Goal: Task Accomplishment & Management: Manage account settings

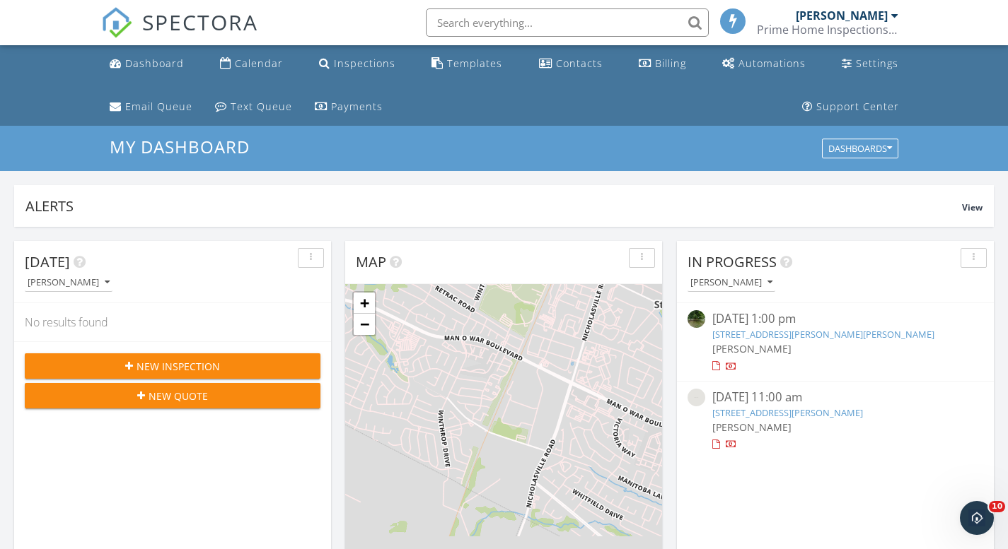
click at [748, 412] on link "1005 Griffin Gate Dr, Lexington, KY 40511" at bounding box center [787, 413] width 151 height 13
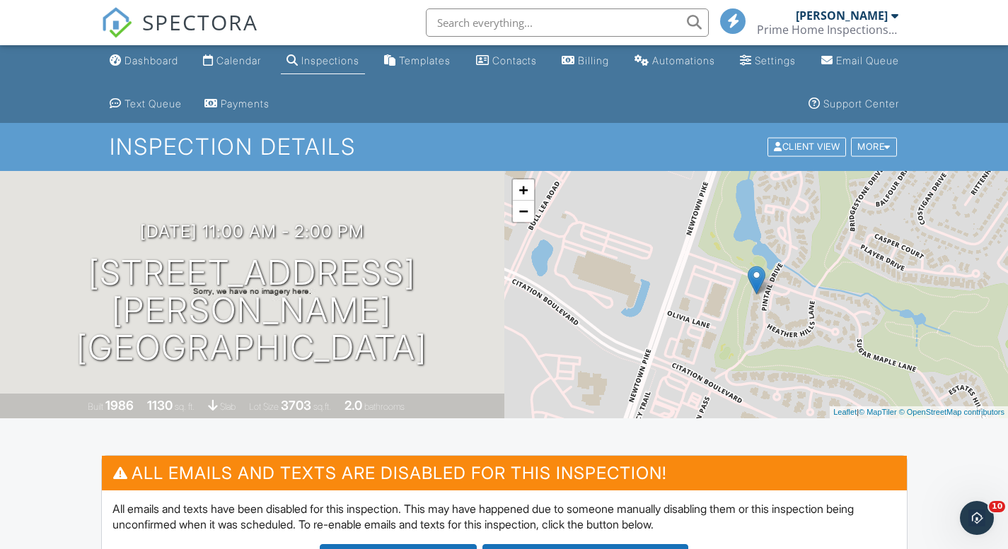
click at [359, 61] on div "Inspections" at bounding box center [330, 60] width 58 height 12
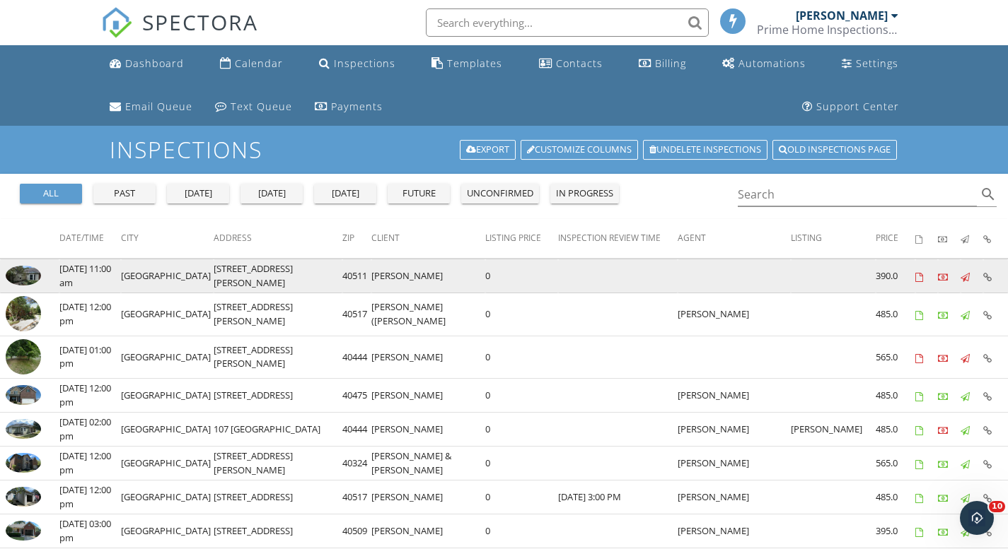
click at [35, 277] on img at bounding box center [23, 276] width 35 height 20
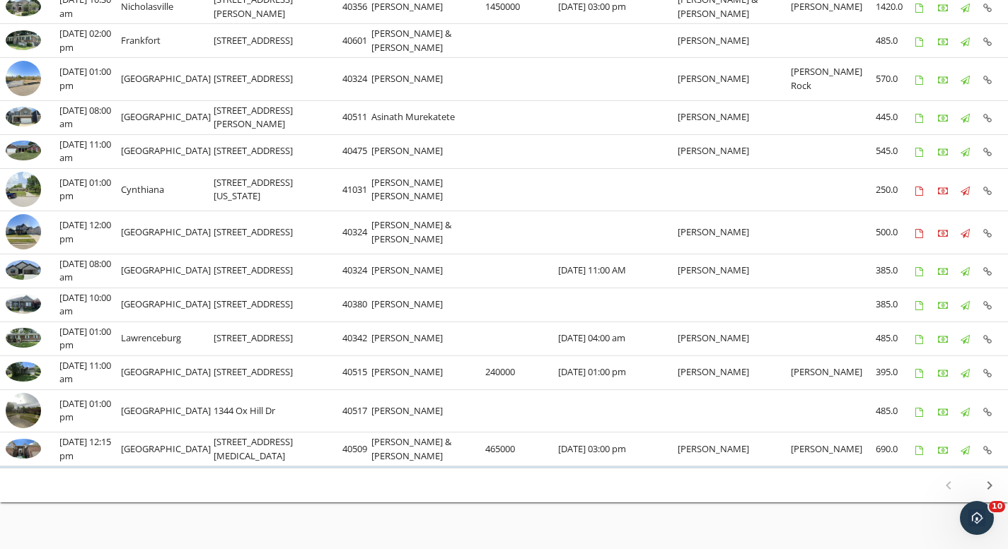
scroll to position [55, 0]
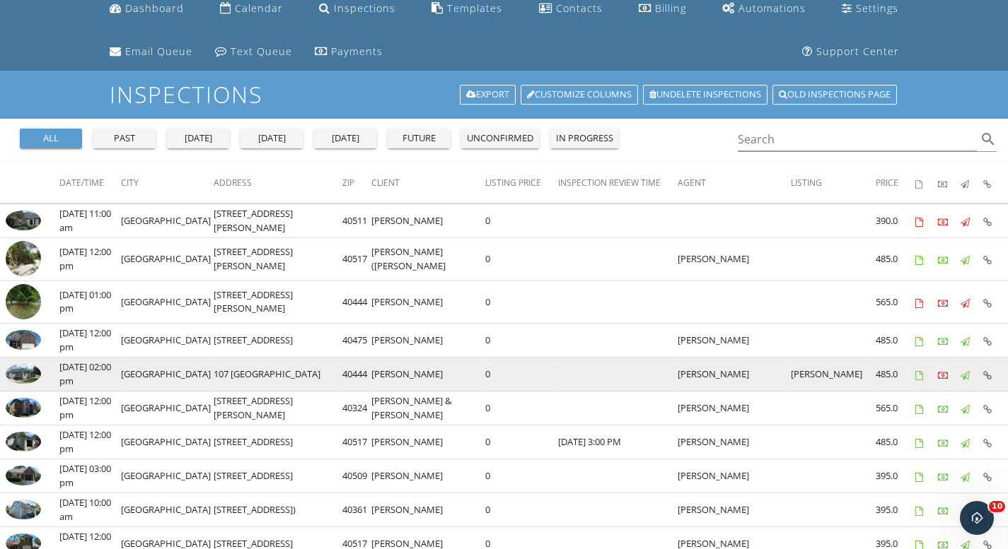
click at [941, 376] on icon at bounding box center [943, 375] width 10 height 9
click at [943, 374] on icon at bounding box center [943, 375] width 10 height 9
click at [13, 380] on img at bounding box center [23, 374] width 35 height 20
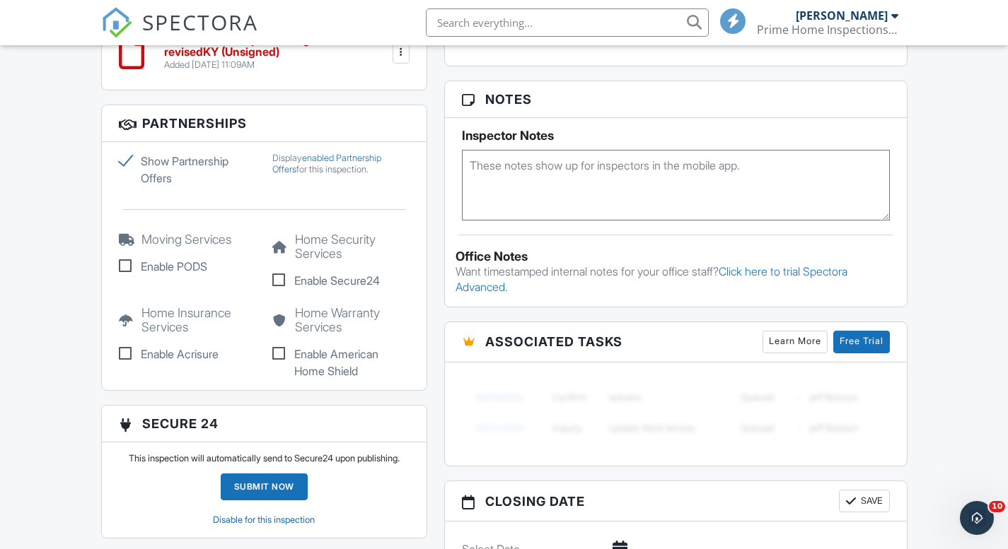
scroll to position [1262, 0]
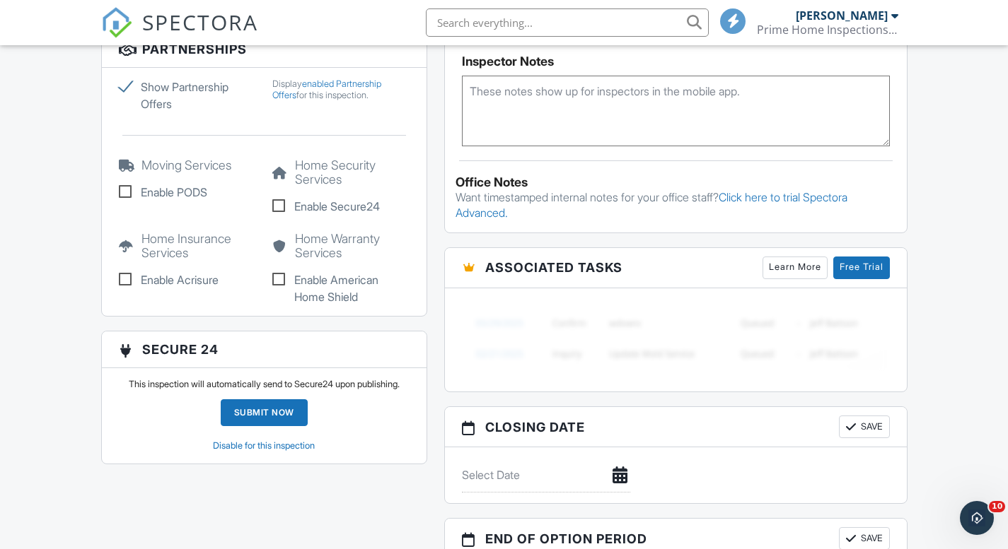
click at [127, 184] on label "Enable PODS" at bounding box center [187, 192] width 137 height 17
click at [127, 190] on input "Enable PODS" at bounding box center [123, 194] width 9 height 9
checkbox input "true"
click at [127, 272] on label "Enable Acrisure" at bounding box center [187, 280] width 137 height 17
click at [127, 277] on input "Enable Acrisure" at bounding box center [123, 281] width 9 height 9
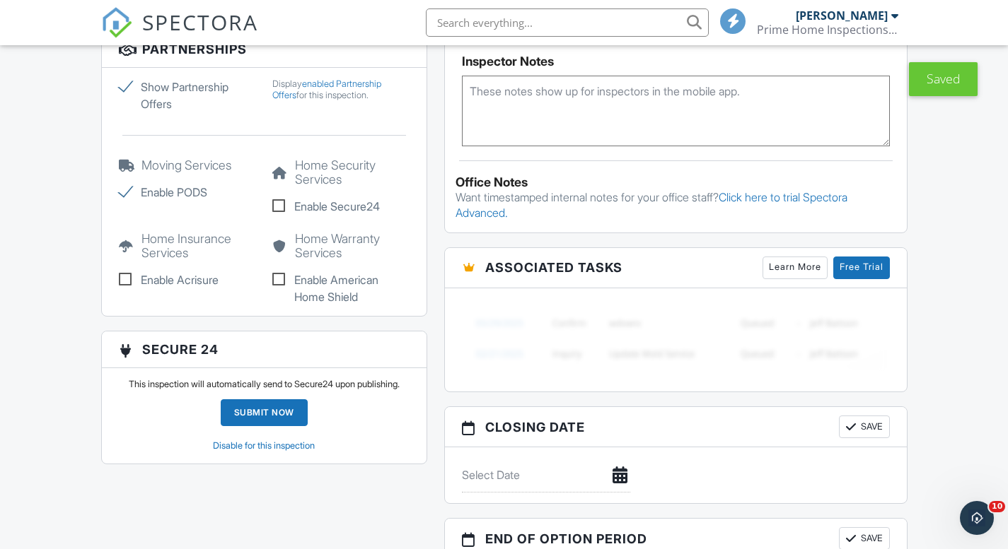
checkbox input "true"
click at [289, 198] on label "Enable Secure24" at bounding box center [340, 206] width 137 height 17
click at [281, 204] on input "Enable Secure24" at bounding box center [276, 208] width 9 height 9
checkbox input "true"
click at [279, 272] on label "Enable American Home Shield" at bounding box center [340, 289] width 137 height 34
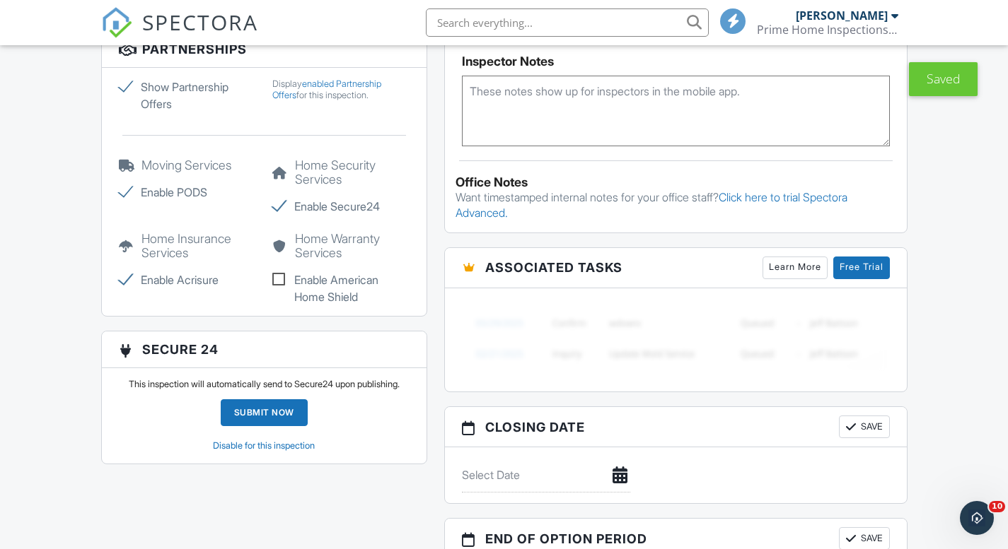
click at [279, 277] on input "Enable American Home Shield" at bounding box center [276, 281] width 9 height 9
checkbox input "true"
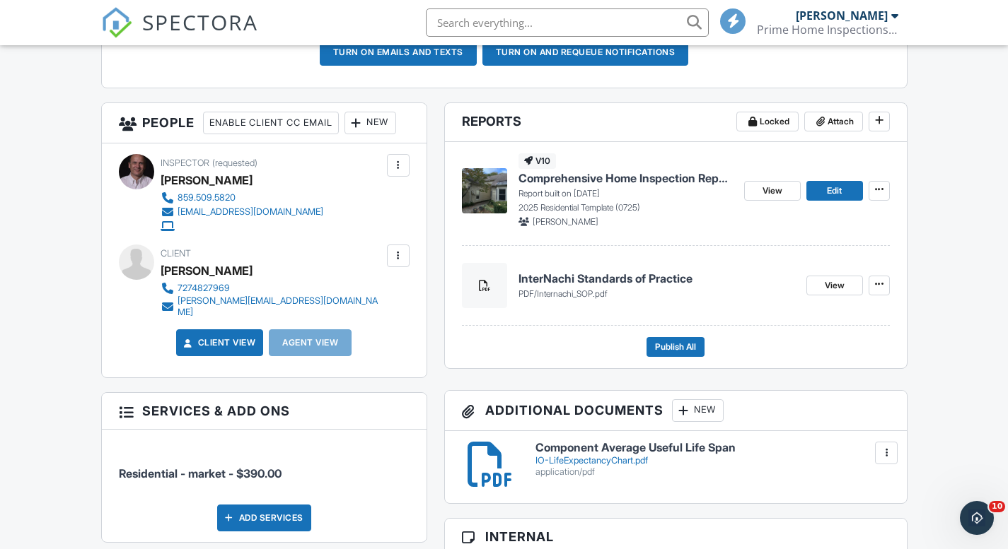
scroll to position [514, 0]
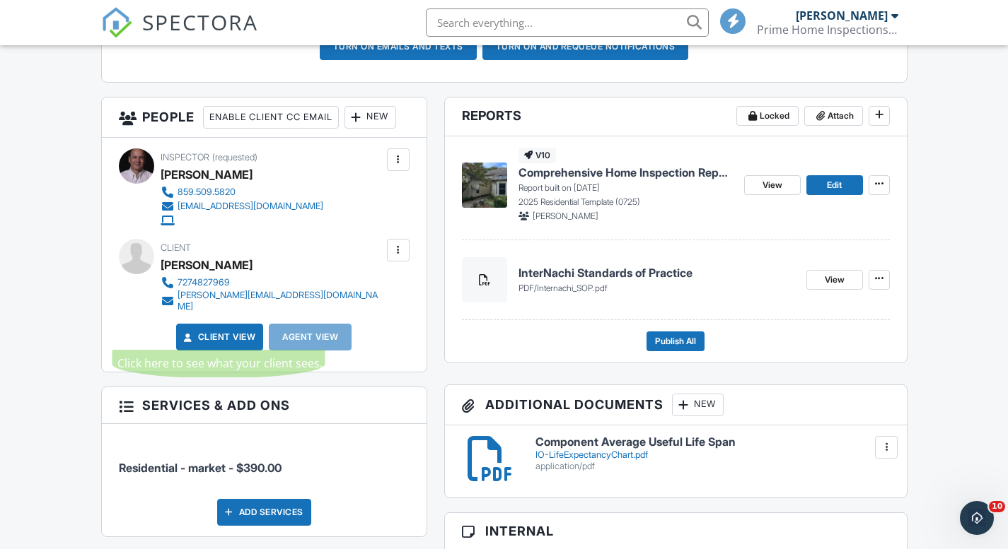
click at [242, 330] on link "Client View" at bounding box center [218, 337] width 75 height 14
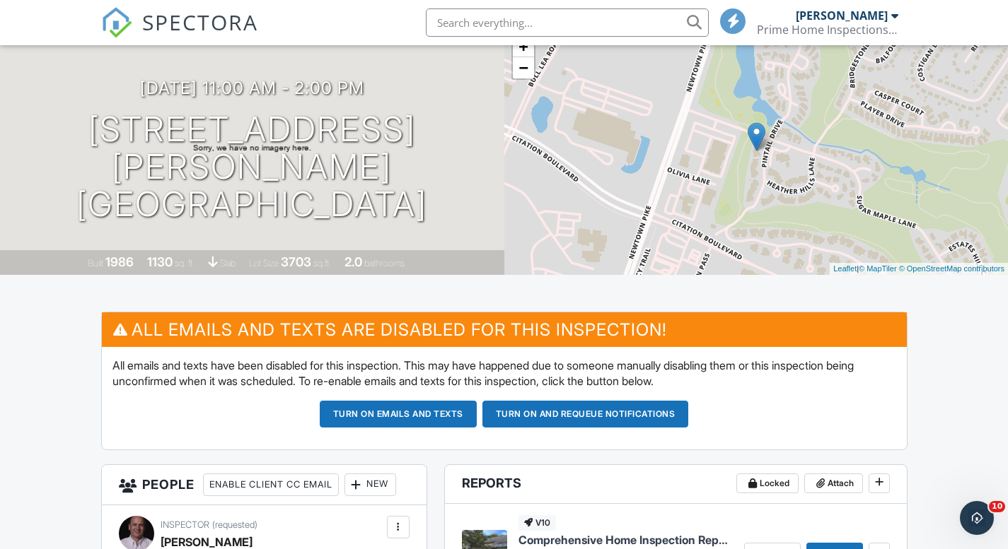
scroll to position [0, 0]
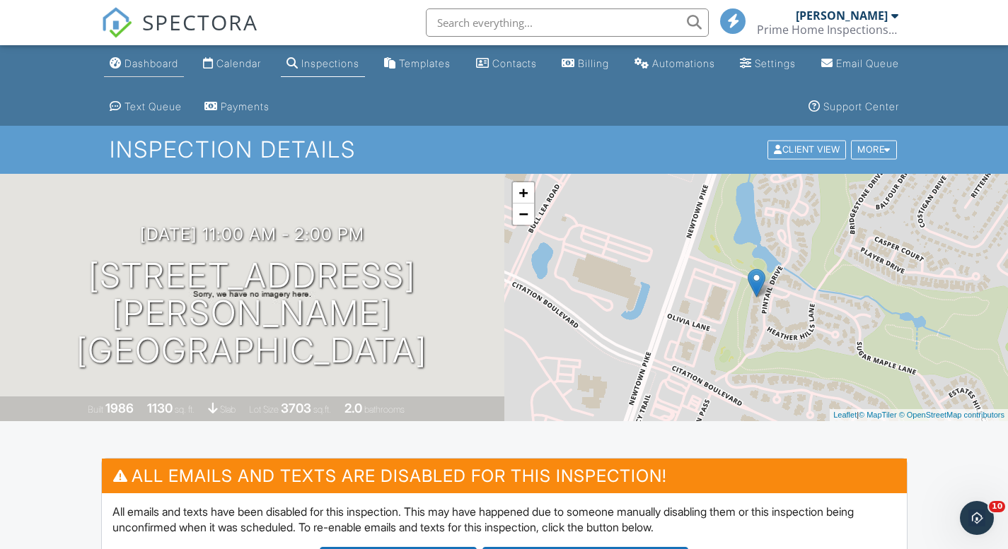
click at [158, 68] on div "Dashboard" at bounding box center [151, 63] width 54 height 12
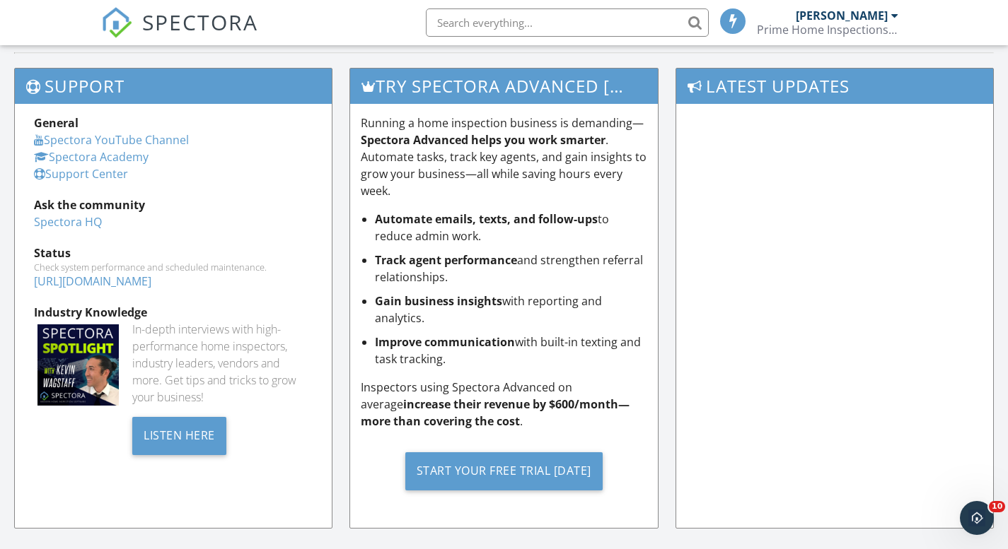
scroll to position [1484, 0]
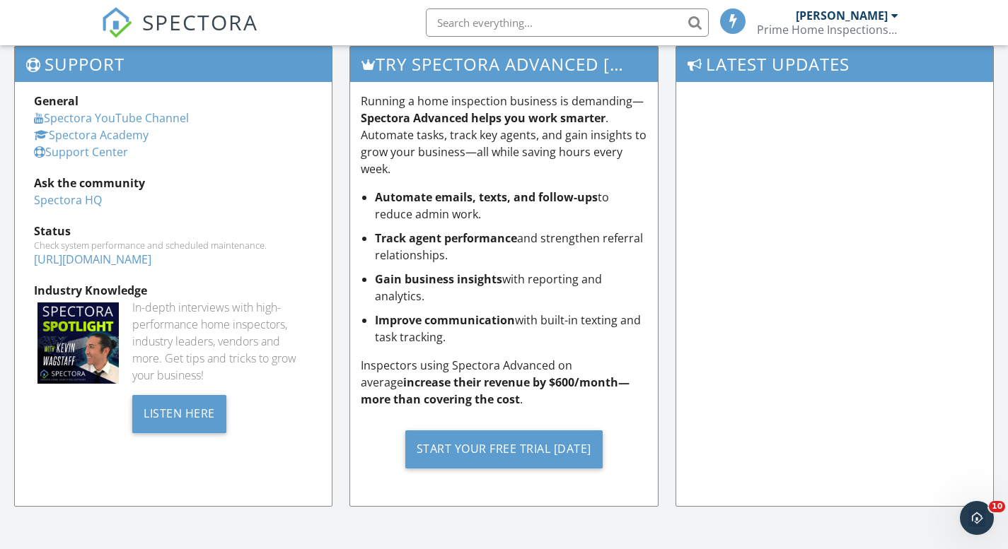
click at [127, 143] on div "Spectora Academy" at bounding box center [173, 135] width 279 height 17
click at [118, 155] on link "Support Center" at bounding box center [81, 152] width 94 height 16
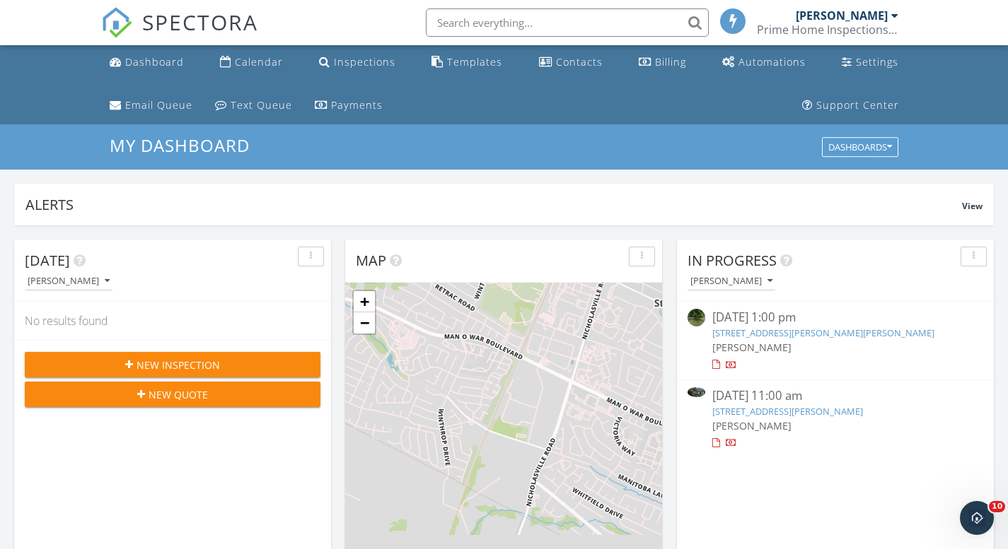
scroll to position [0, 0]
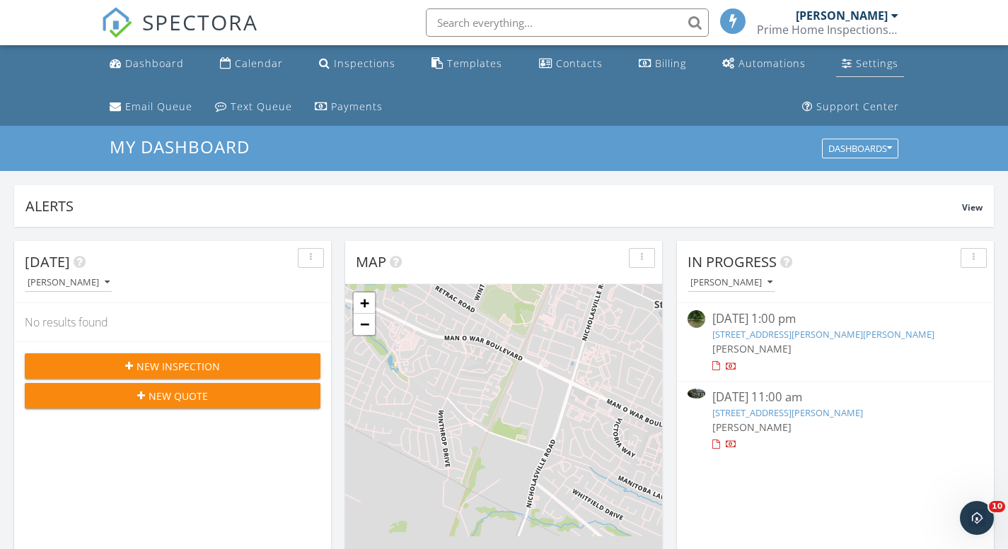
click at [836, 61] on link "Settings" at bounding box center [870, 64] width 68 height 26
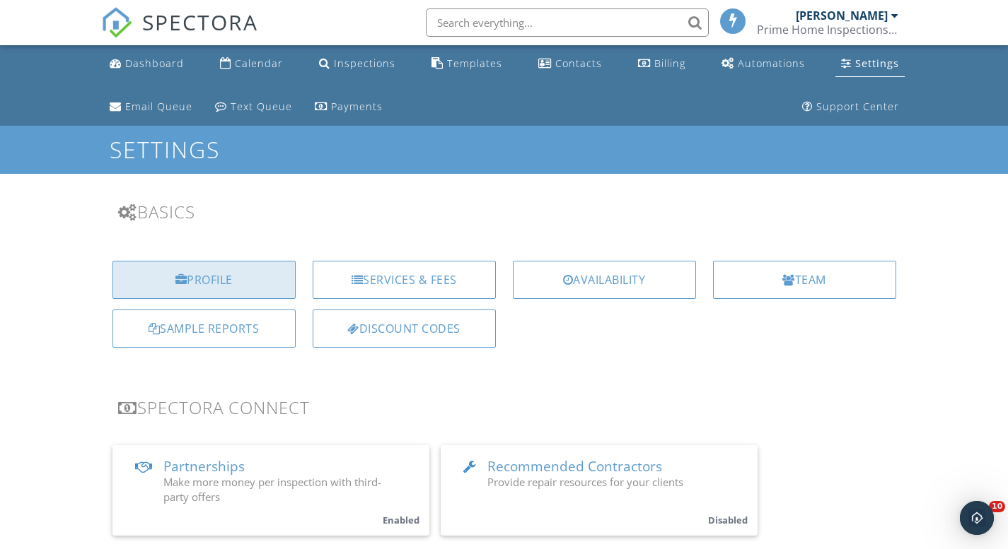
click at [217, 274] on div "Profile" at bounding box center [203, 280] width 183 height 38
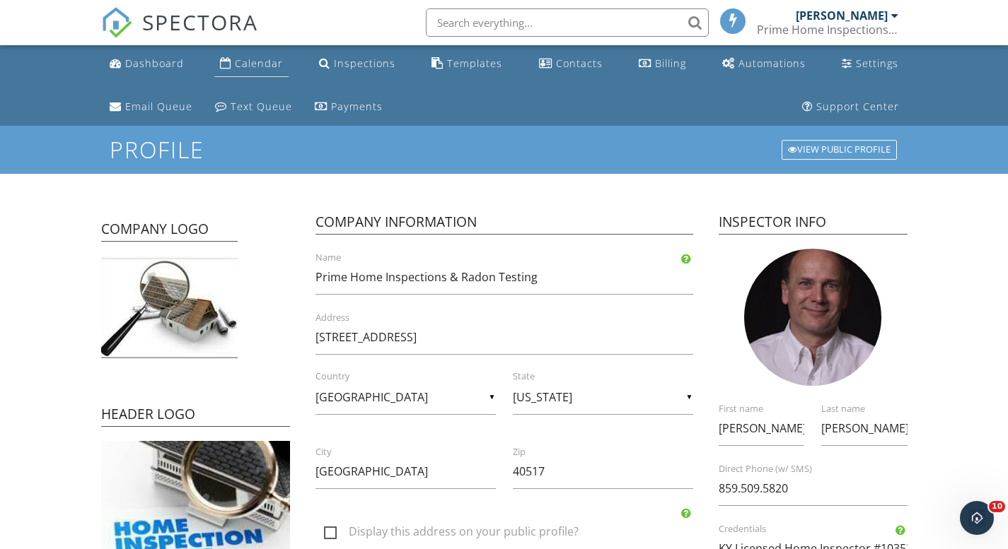
click at [246, 64] on div "Calendar" at bounding box center [259, 63] width 48 height 13
click at [447, 62] on div "Templates" at bounding box center [474, 63] width 55 height 13
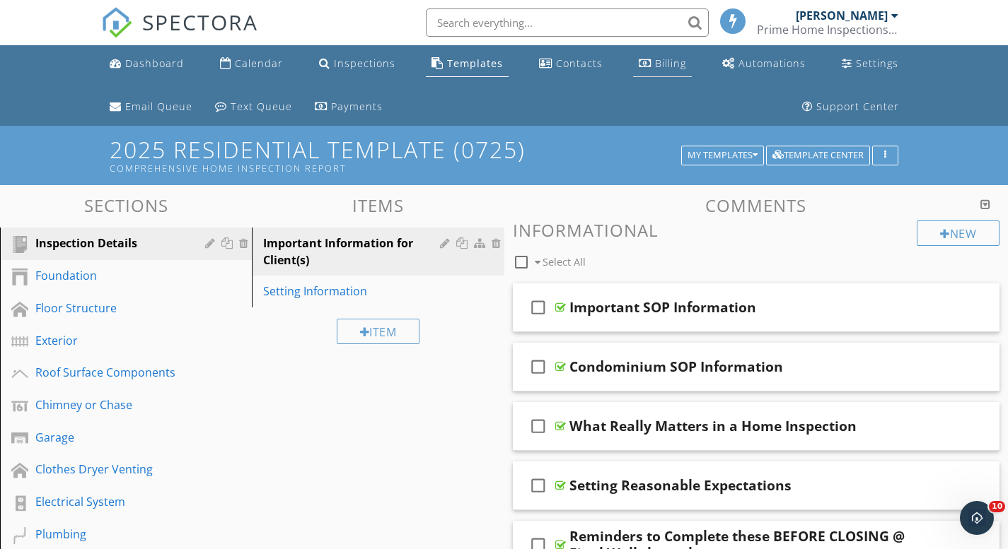
click at [639, 62] on div "Billing" at bounding box center [645, 62] width 13 height 11
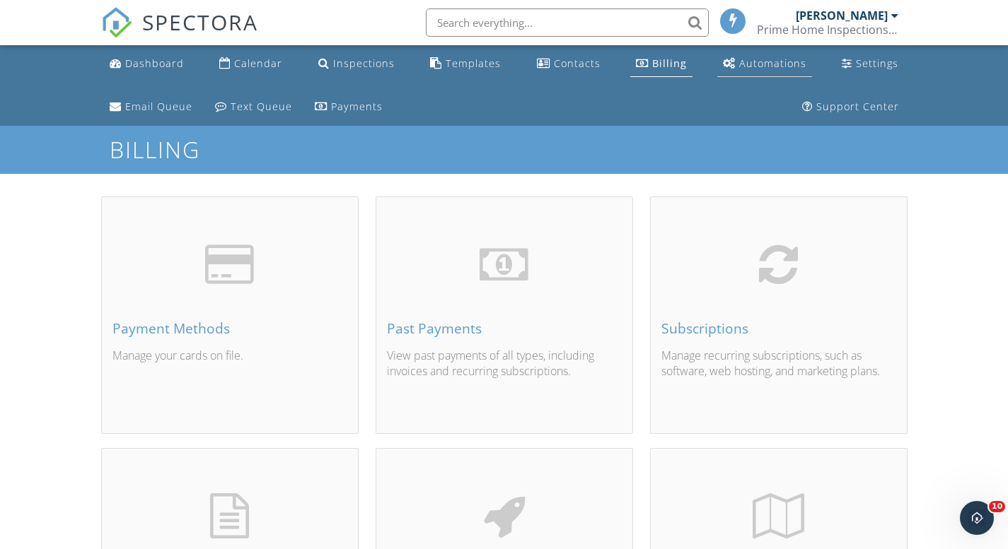
click at [754, 64] on div "Automations" at bounding box center [772, 63] width 67 height 13
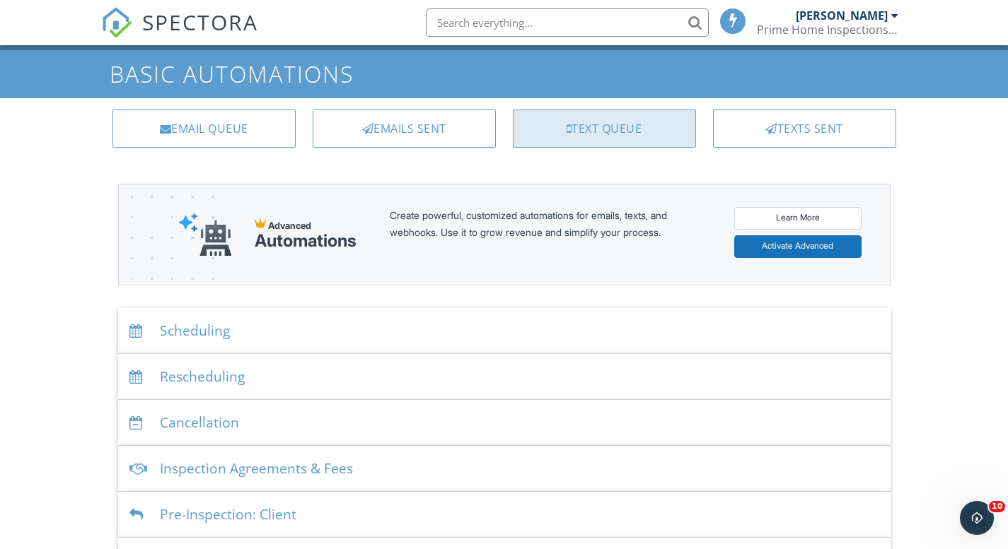
scroll to position [82, 0]
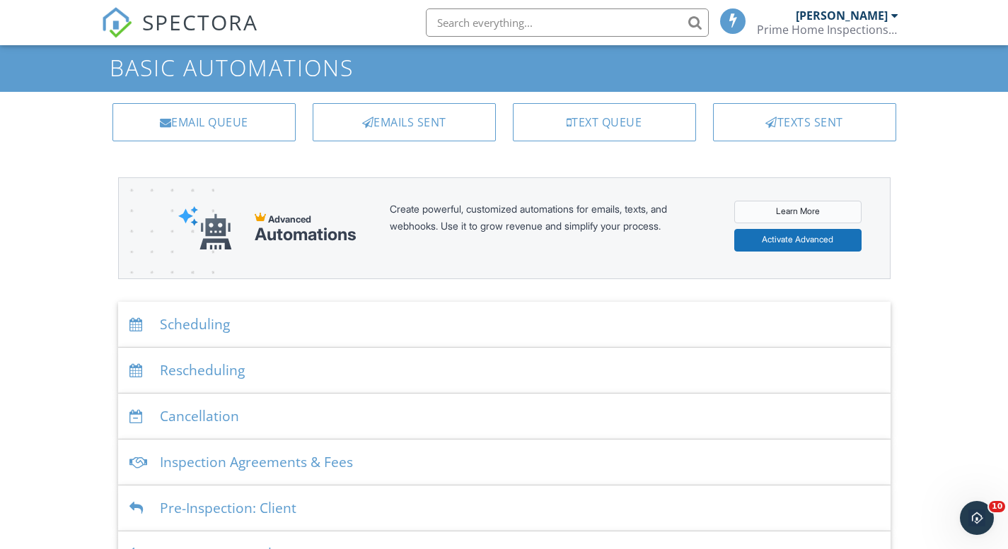
click at [801, 207] on link "Learn More" at bounding box center [797, 212] width 127 height 23
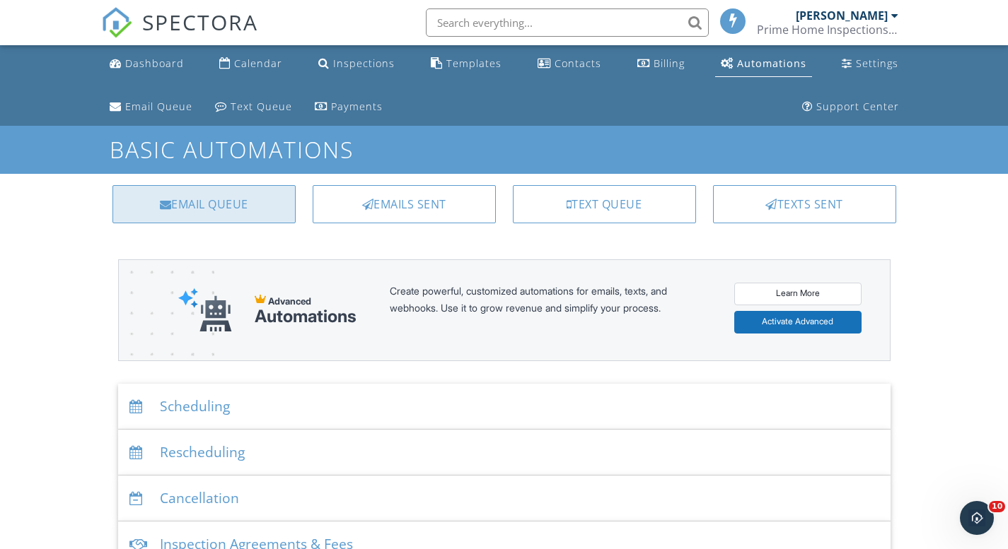
click at [261, 198] on div "Email Queue" at bounding box center [203, 204] width 183 height 38
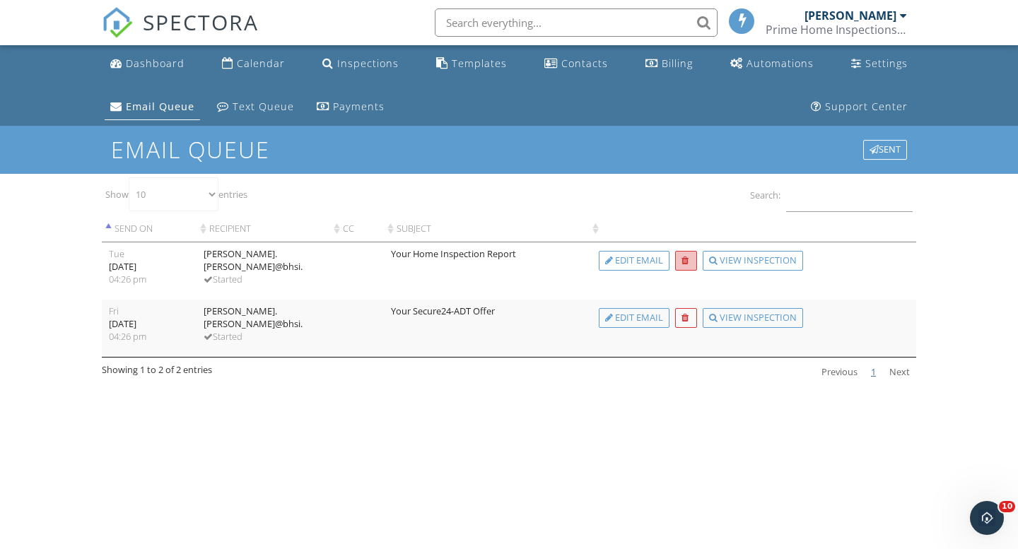
click at [685, 265] on div at bounding box center [685, 261] width 7 height 9
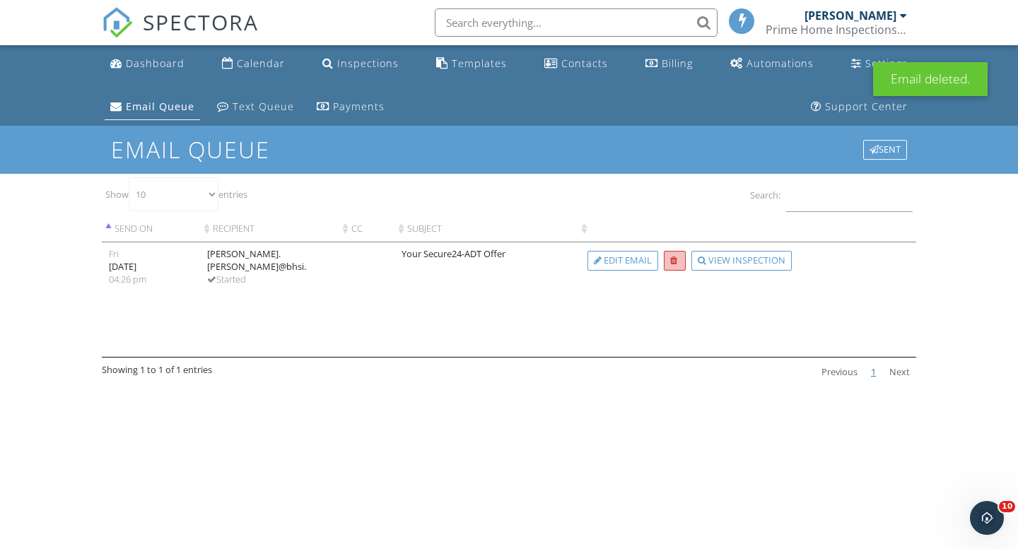
click at [677, 266] on div at bounding box center [675, 261] width 22 height 20
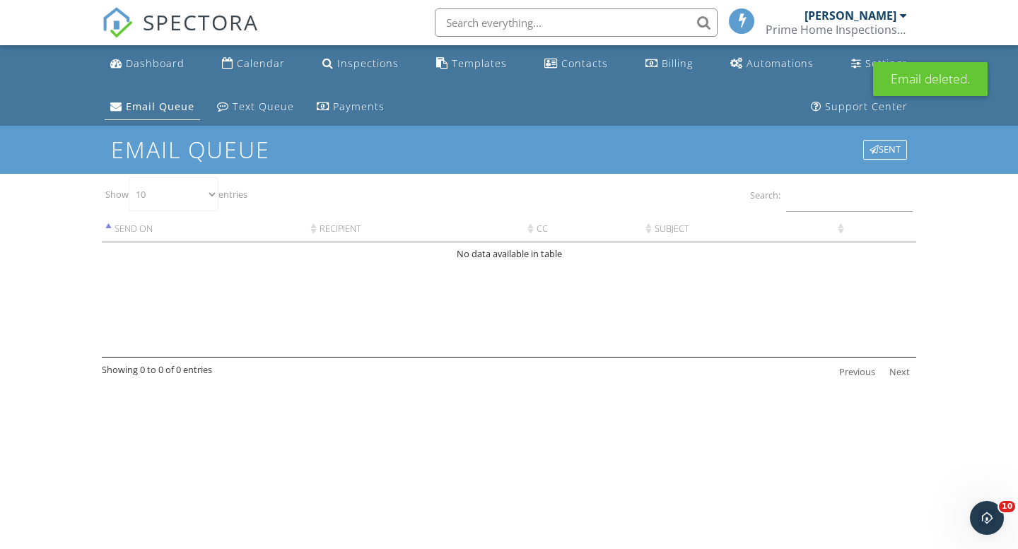
click at [122, 100] on div "Email Queue" at bounding box center [116, 105] width 12 height 11
click at [747, 67] on div "Automations" at bounding box center [780, 63] width 67 height 13
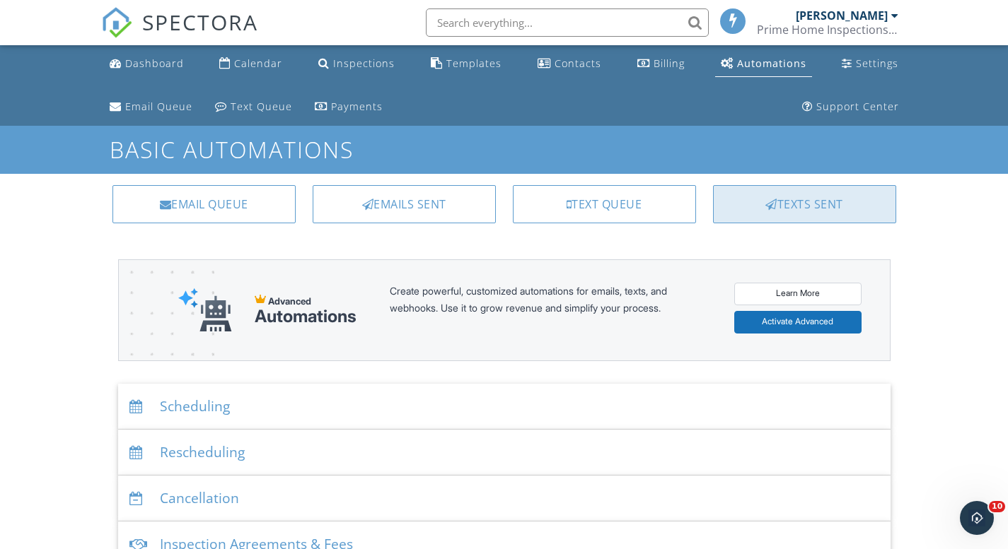
click at [769, 198] on div "Texts Sent" at bounding box center [804, 204] width 183 height 38
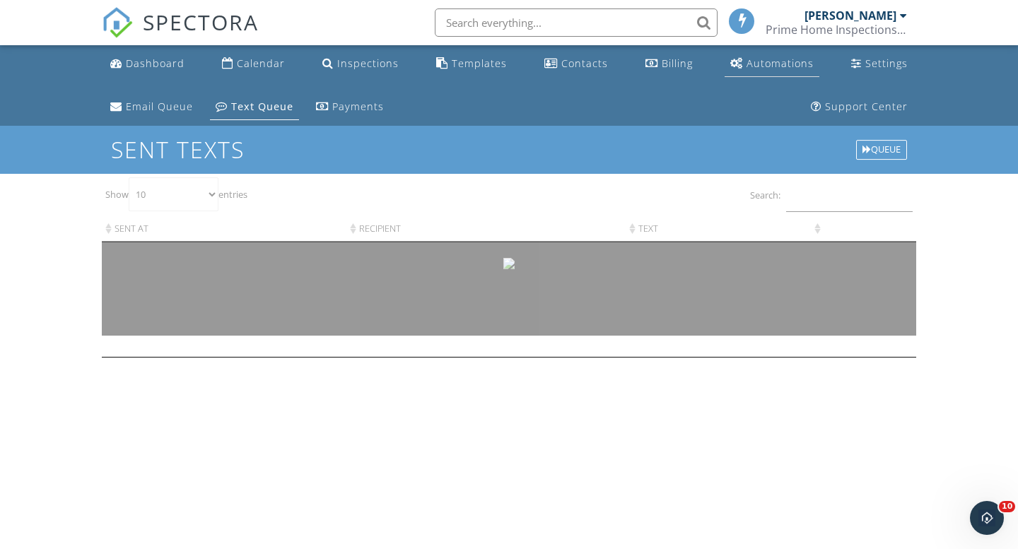
click at [747, 69] on div "Automations" at bounding box center [780, 63] width 67 height 13
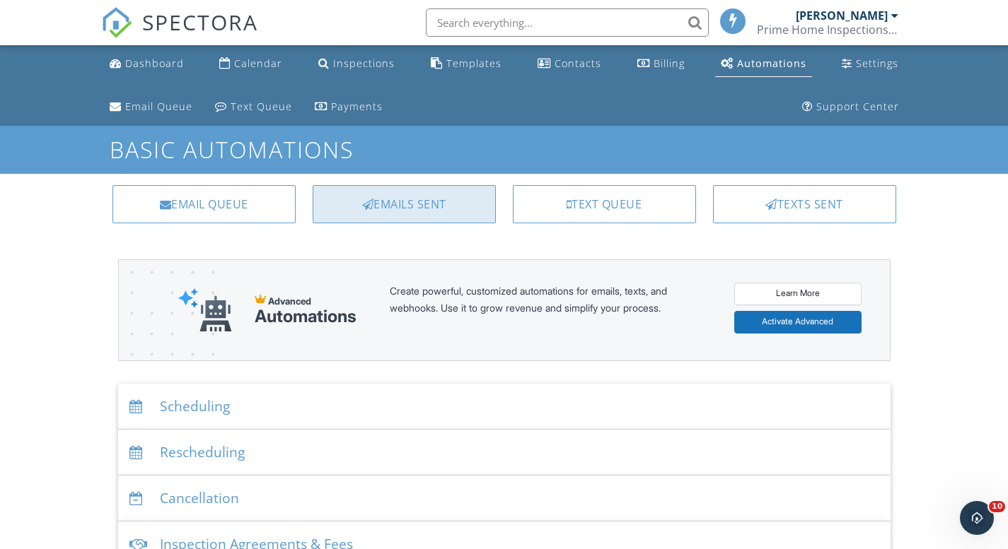
click at [443, 197] on div "Emails Sent" at bounding box center [404, 204] width 183 height 38
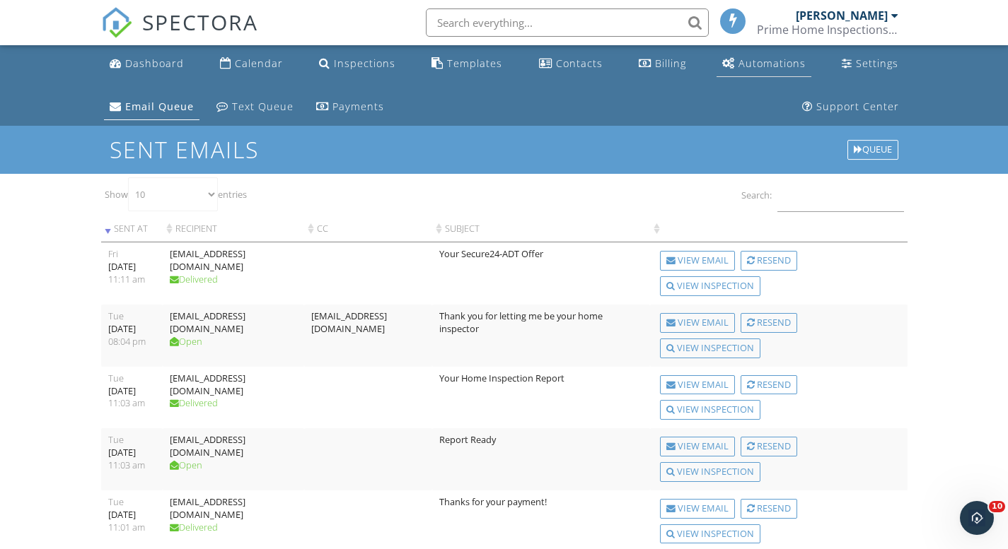
click at [737, 60] on link "Automations" at bounding box center [763, 64] width 95 height 26
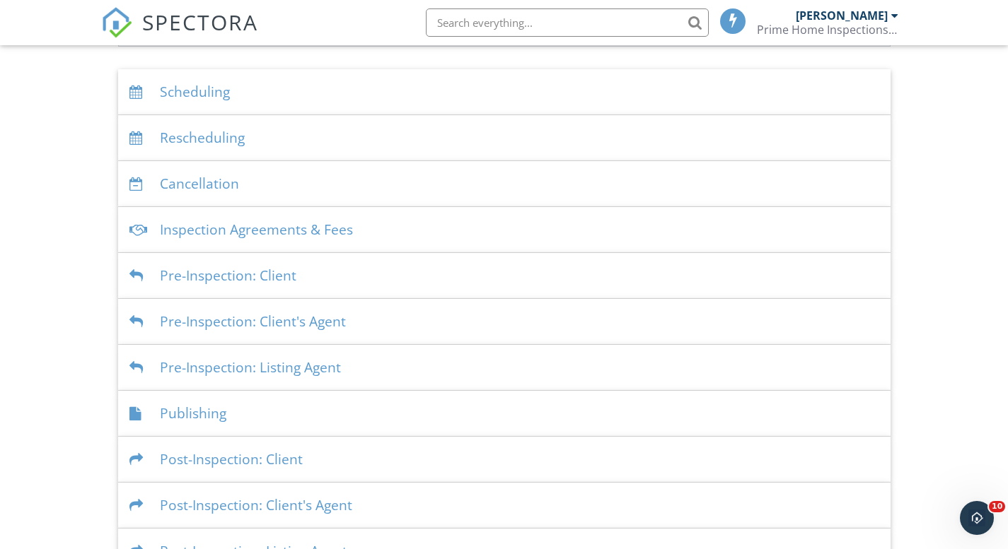
scroll to position [296, 0]
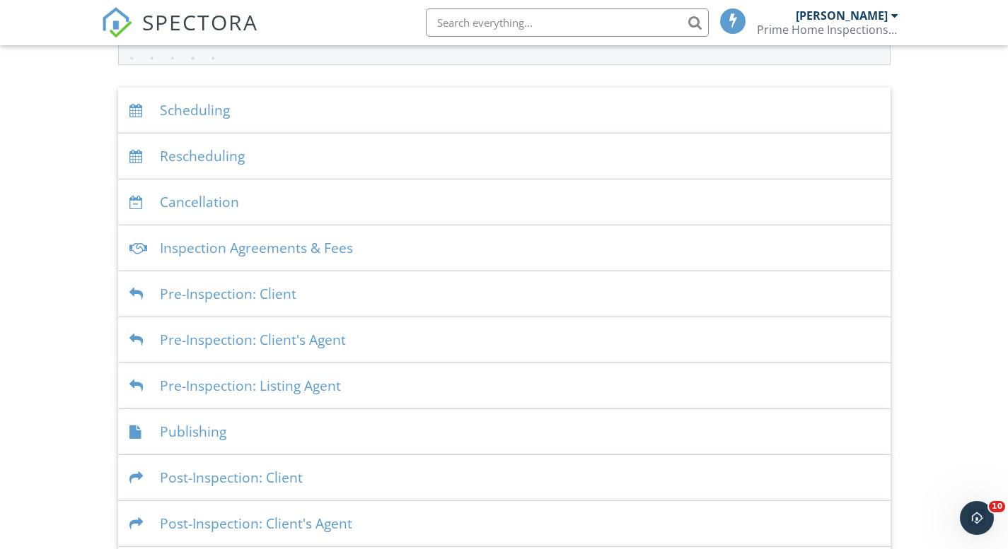
click at [418, 235] on div "Inspection Agreements & Fees" at bounding box center [504, 249] width 772 height 46
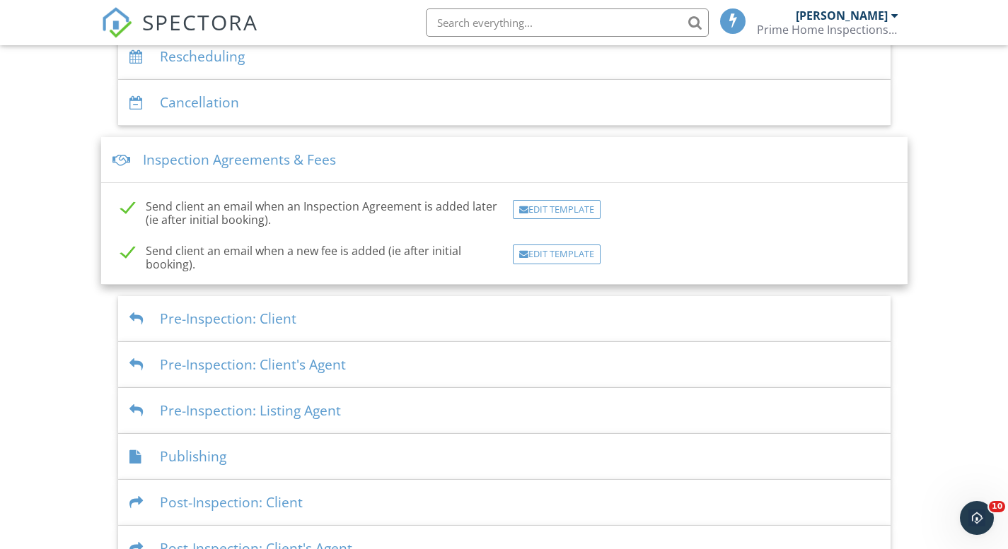
scroll to position [414, 0]
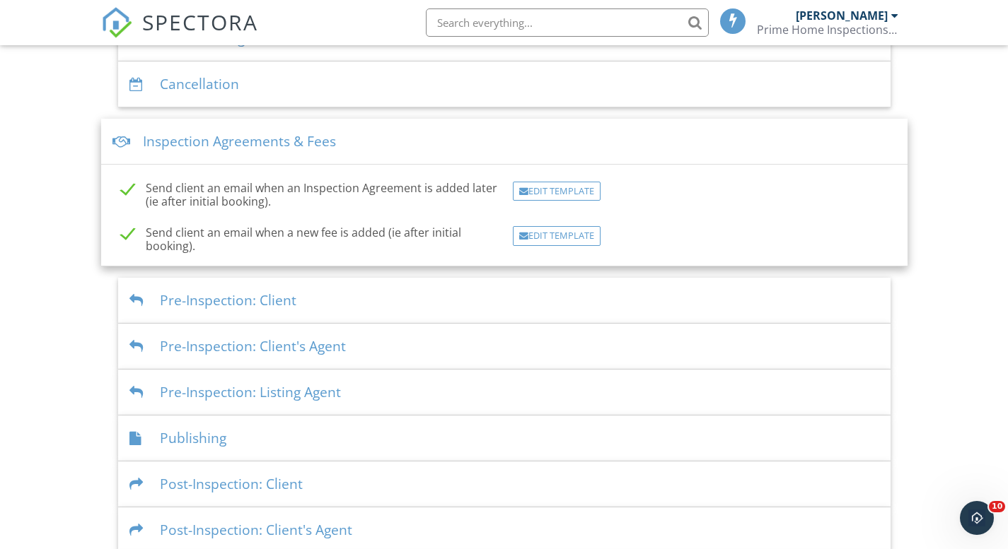
click at [455, 292] on div "Pre-Inspection: Client" at bounding box center [504, 301] width 772 height 46
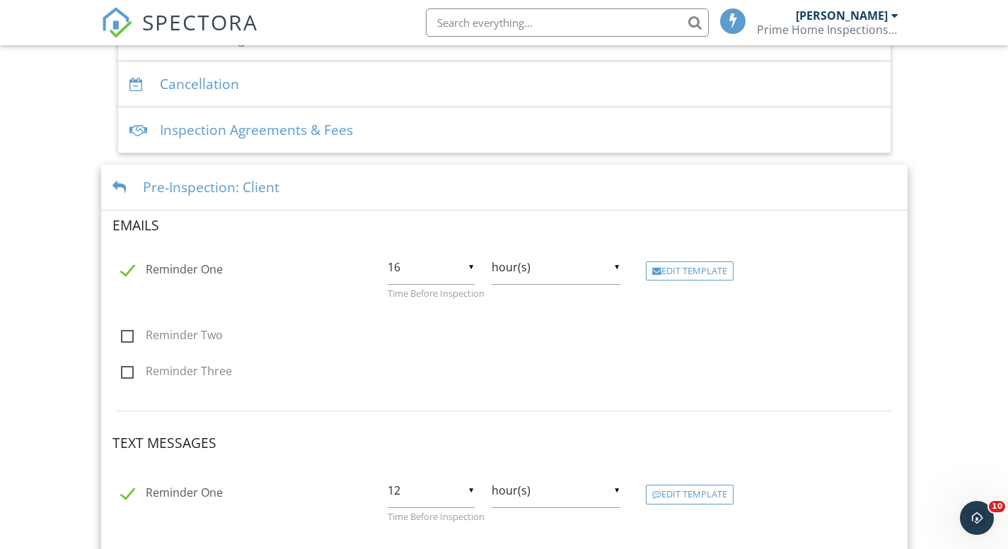
scroll to position [798, 0]
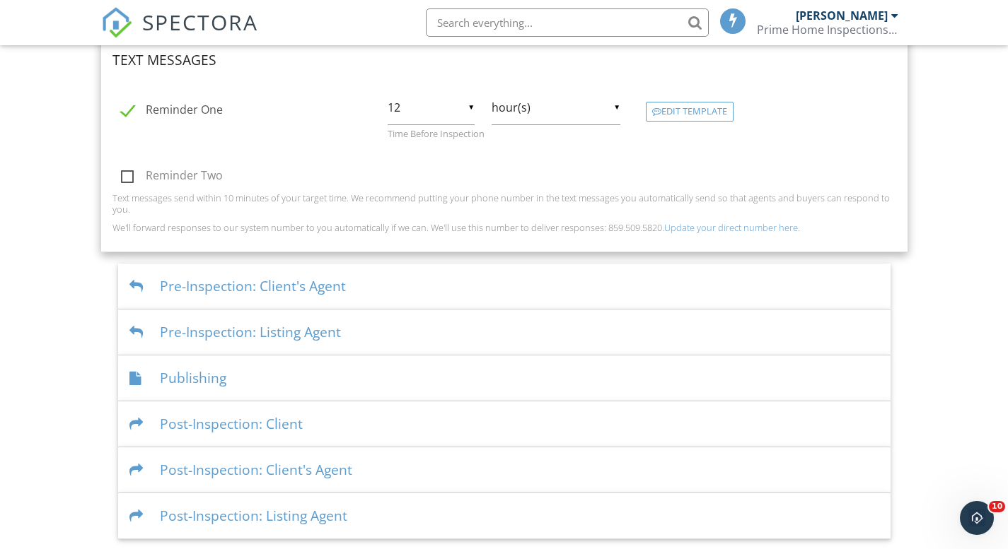
click at [421, 368] on div "Publishing" at bounding box center [504, 379] width 772 height 46
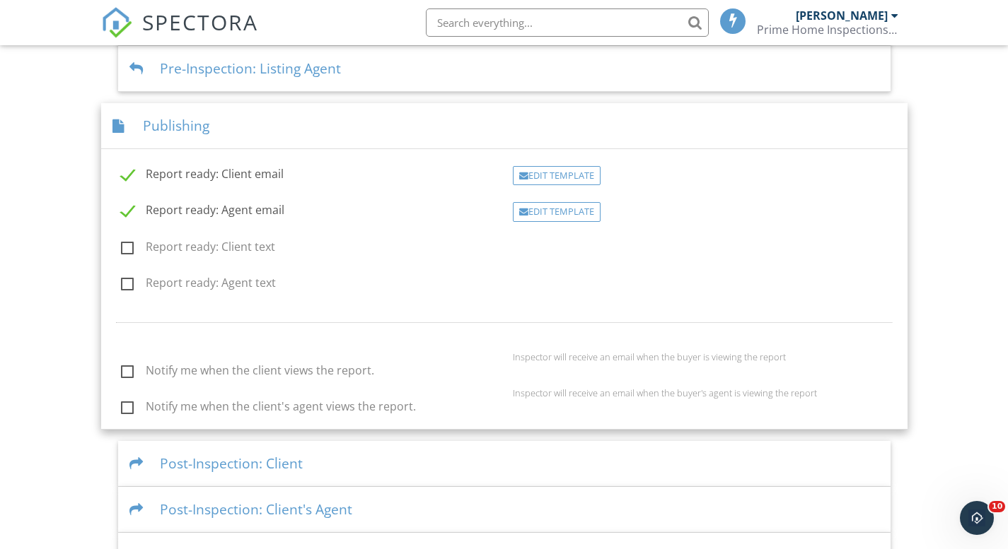
scroll to position [644, 0]
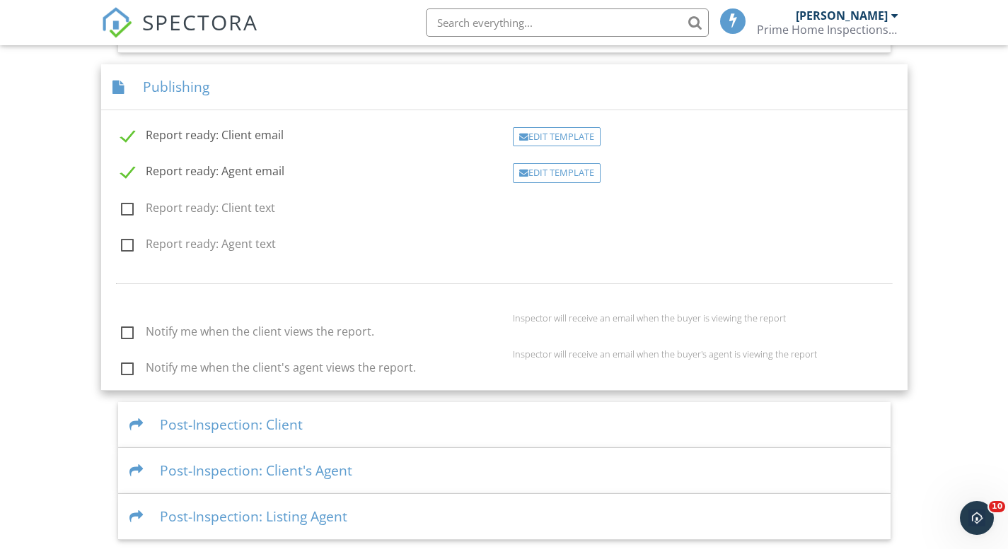
click at [385, 465] on div "Post-Inspection: Client's Agent" at bounding box center [504, 471] width 772 height 46
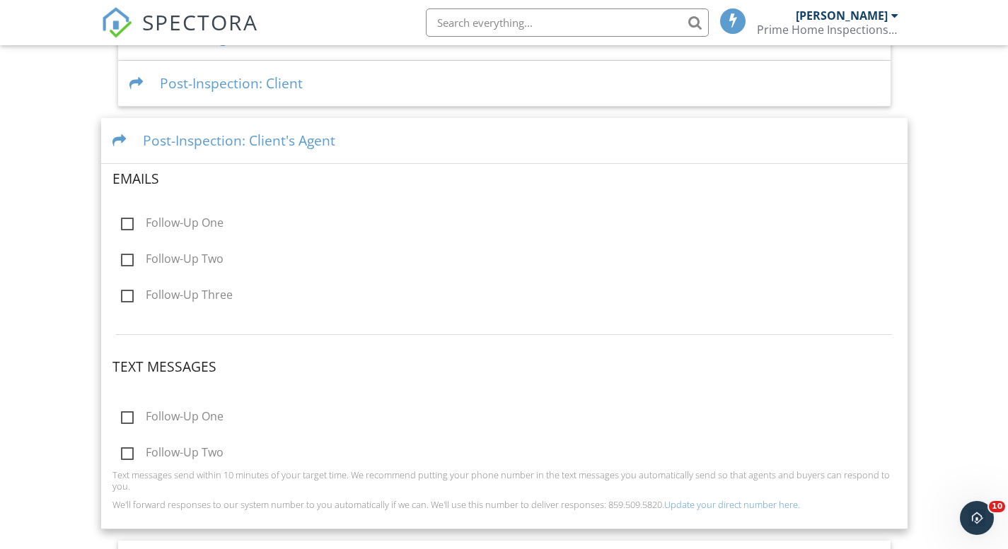
scroll to position [738, 0]
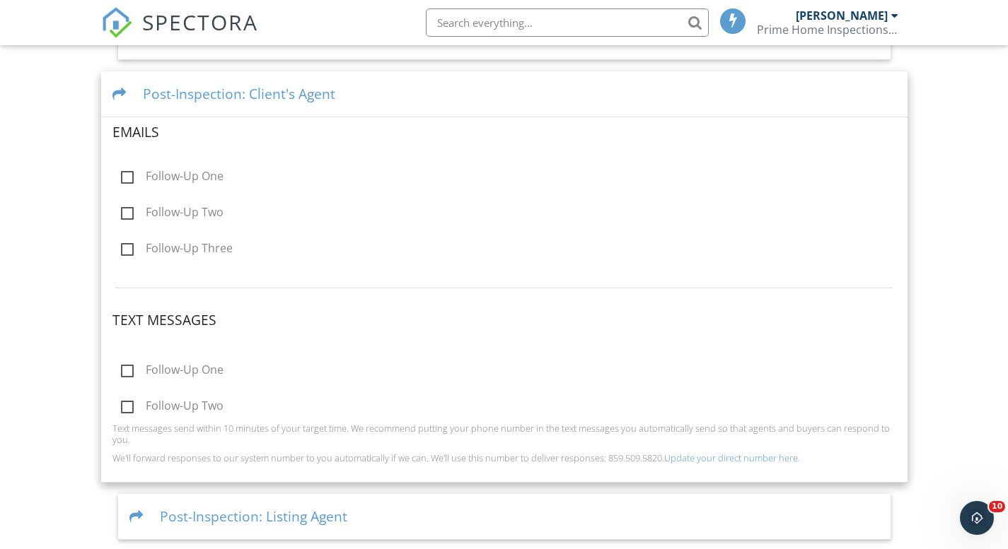
click at [125, 177] on label "Follow-Up One" at bounding box center [172, 179] width 103 height 18
click at [122, 177] on input "Follow-Up One" at bounding box center [116, 178] width 9 height 9
checkbox input "true"
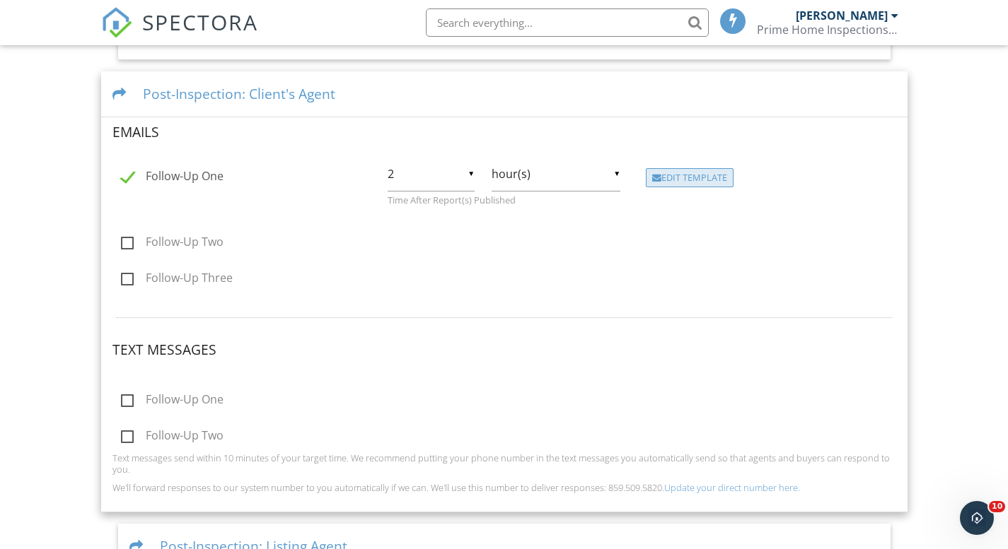
click at [670, 177] on div "Edit Template" at bounding box center [690, 178] width 88 height 20
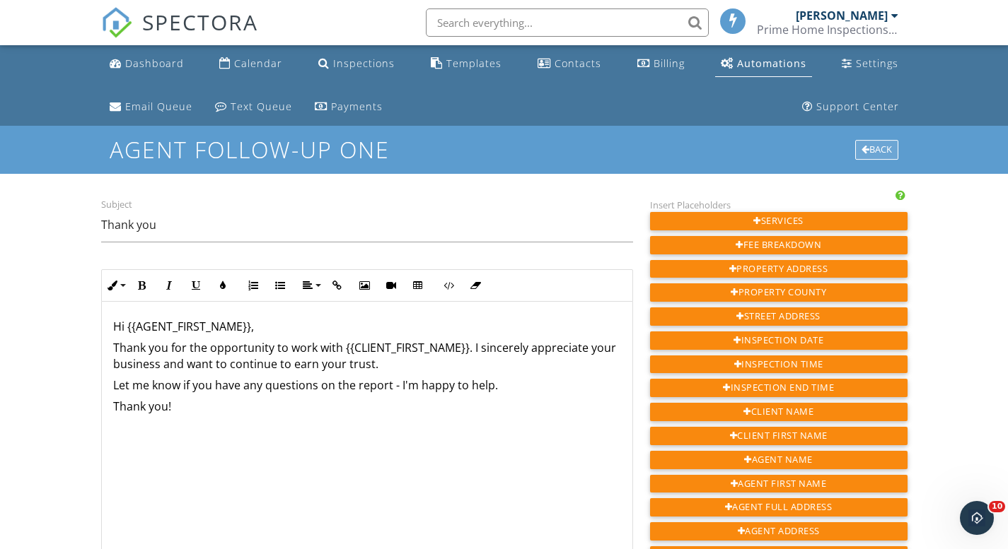
click at [875, 147] on div "Back" at bounding box center [876, 150] width 43 height 20
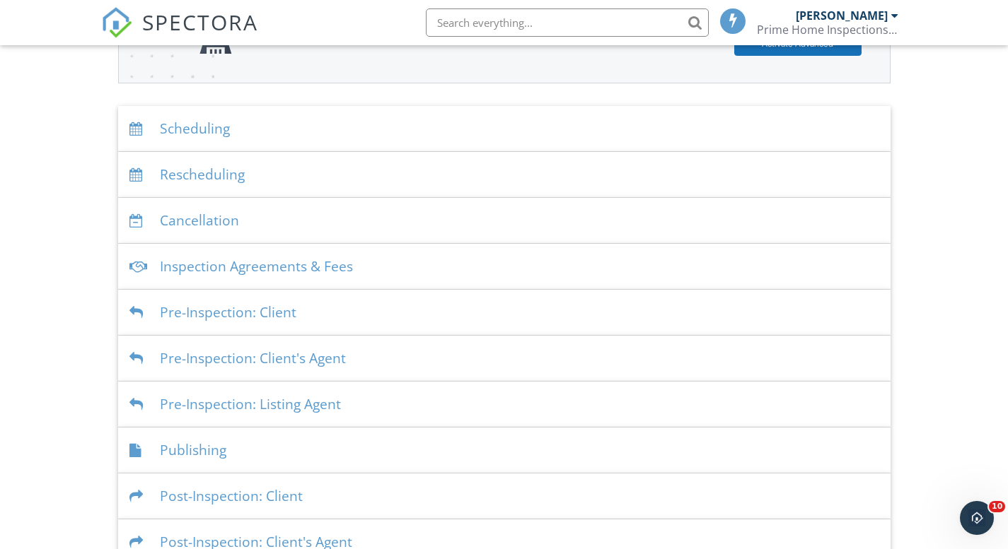
scroll to position [351, 0]
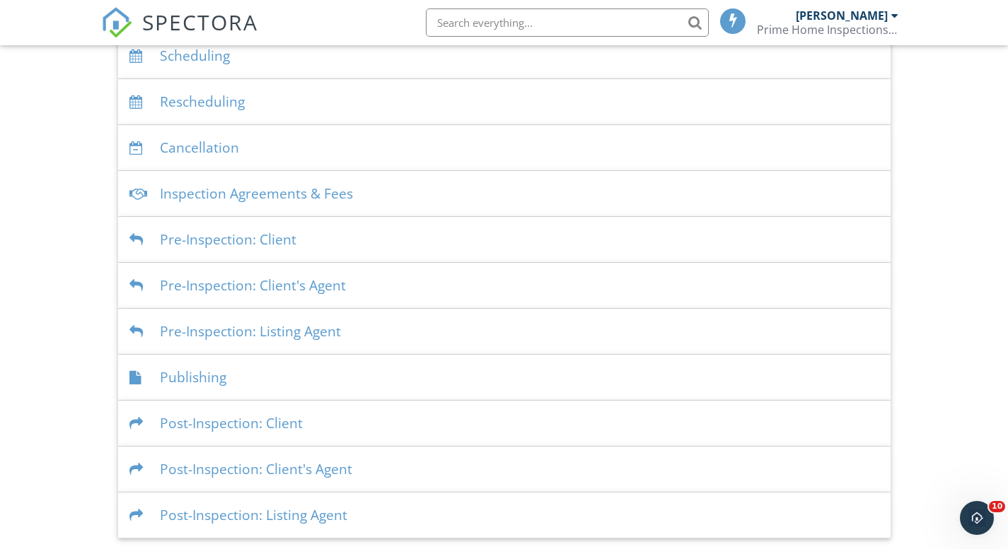
click at [492, 184] on div "Inspection Agreements & Fees" at bounding box center [504, 194] width 772 height 46
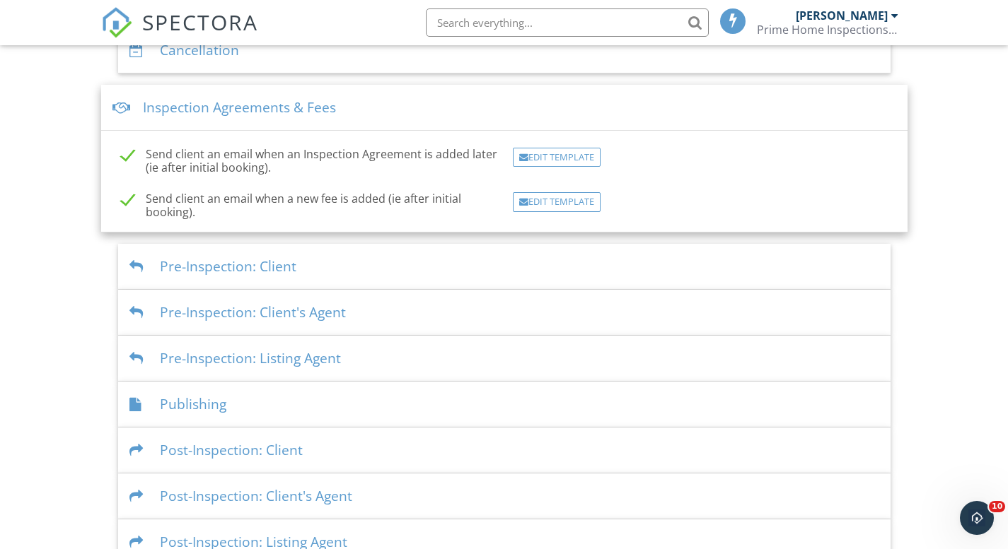
scroll to position [476, 0]
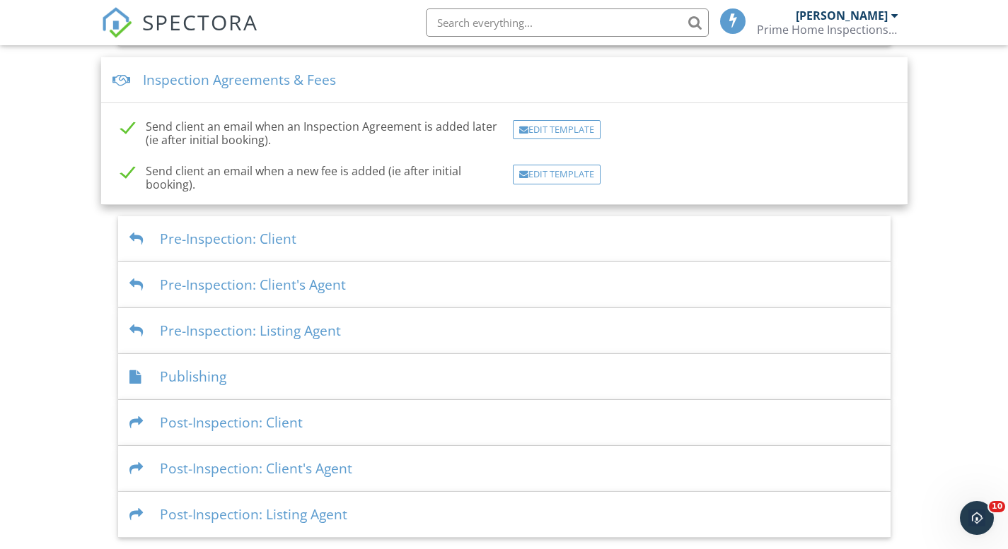
click at [448, 423] on div "Post-Inspection: Client" at bounding box center [504, 423] width 772 height 46
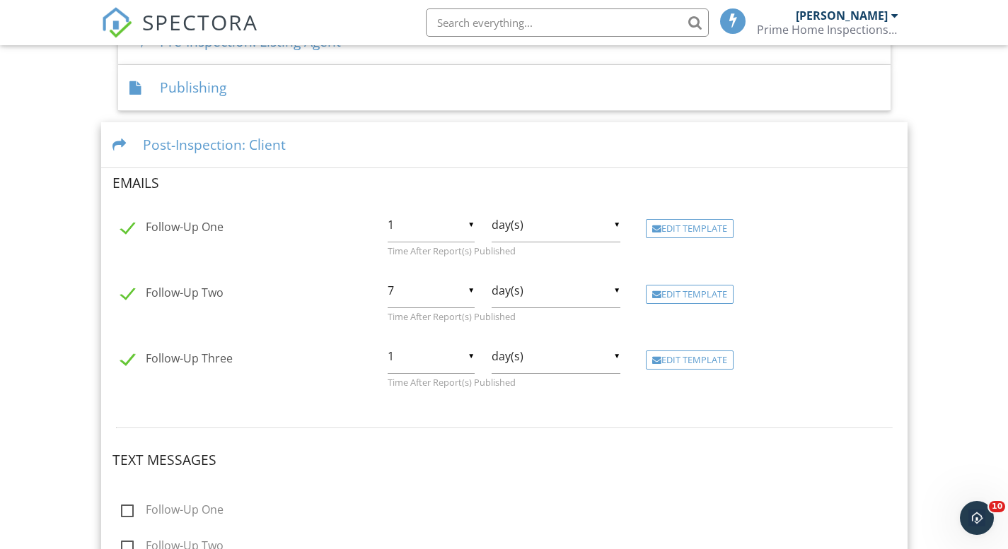
scroll to position [661, 0]
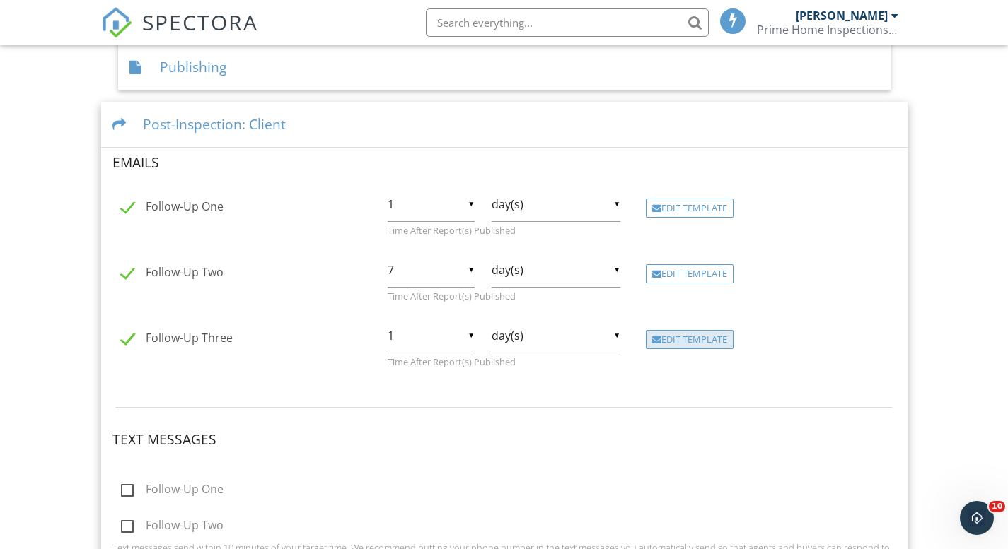
click at [699, 338] on div "Edit Template" at bounding box center [690, 340] width 88 height 20
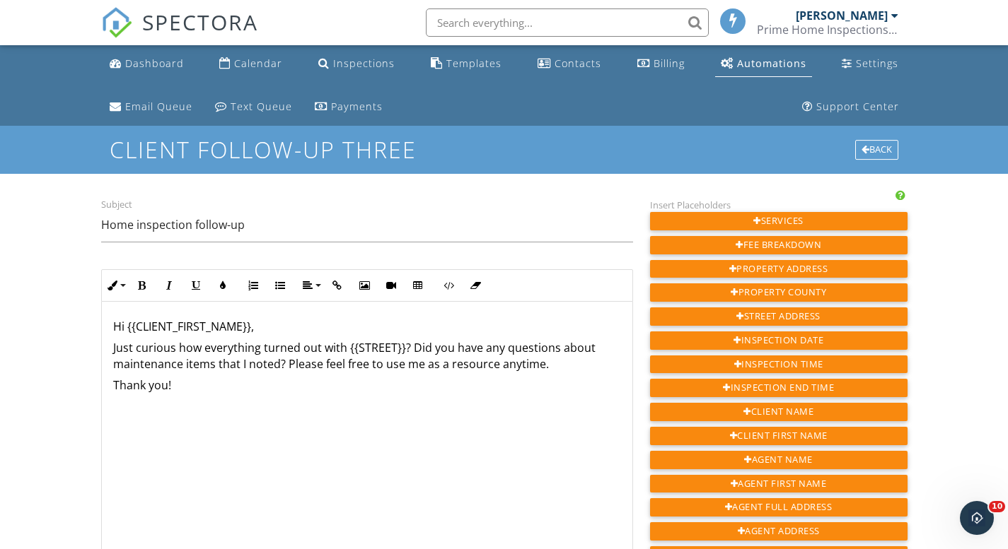
scroll to position [1, 0]
click at [865, 149] on div at bounding box center [865, 150] width 8 height 9
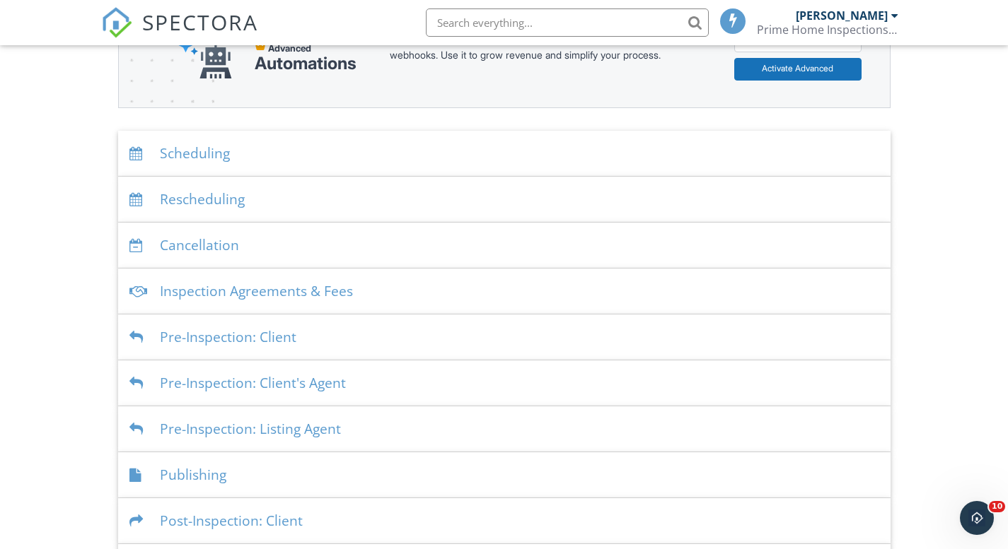
scroll to position [351, 0]
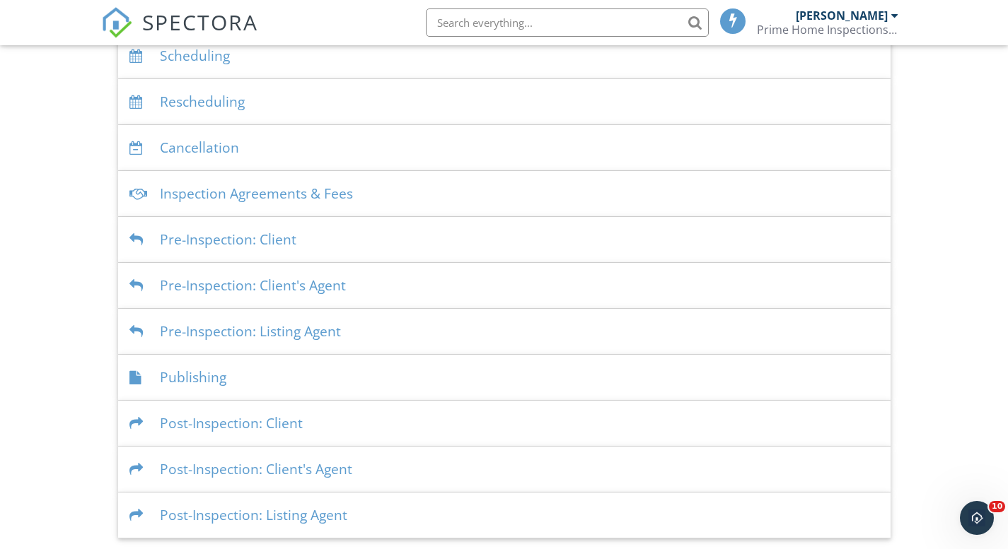
click at [446, 467] on div "Post-Inspection: Client's Agent" at bounding box center [504, 470] width 772 height 46
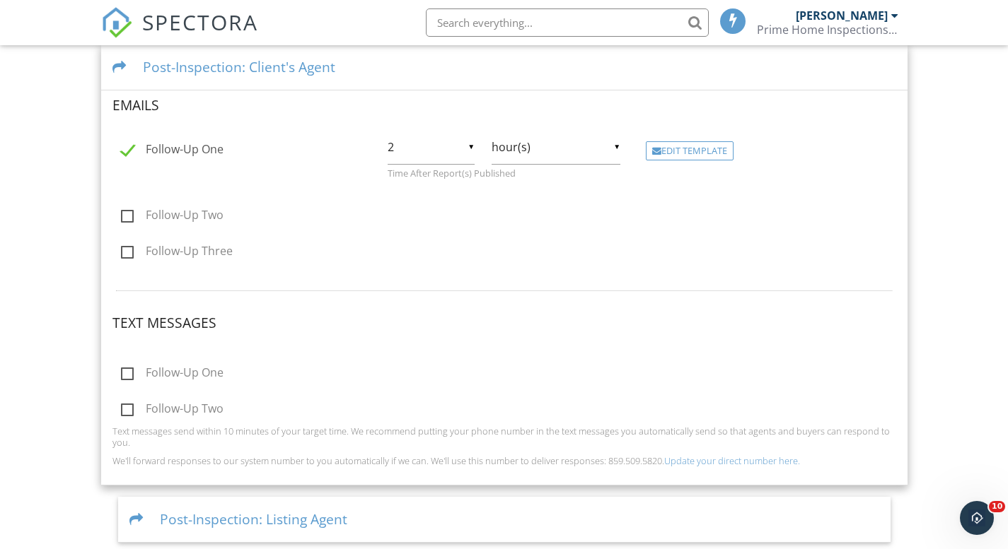
scroll to position [768, 0]
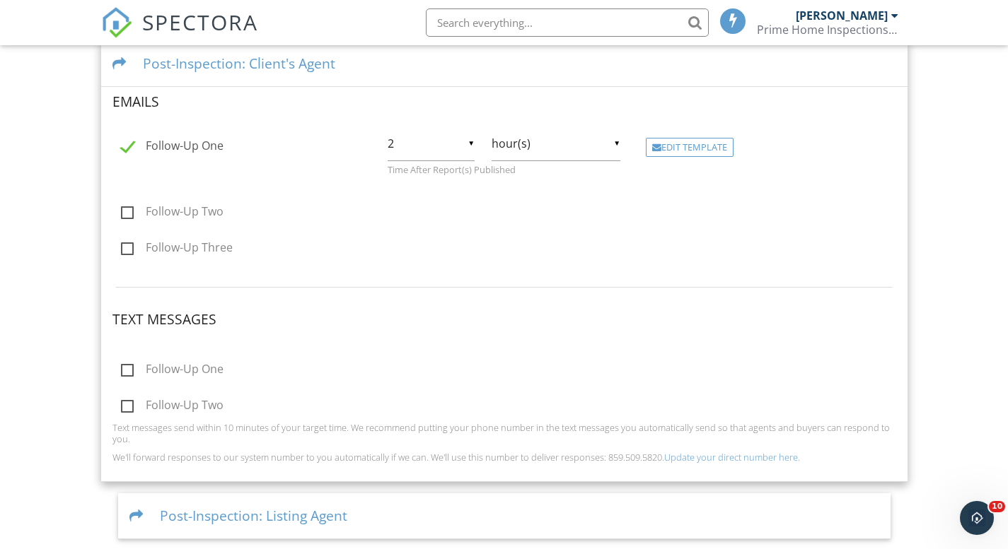
click at [127, 370] on label "Follow-Up One" at bounding box center [172, 372] width 103 height 18
click at [122, 370] on input "Follow-Up One" at bounding box center [116, 371] width 9 height 9
checkbox input "true"
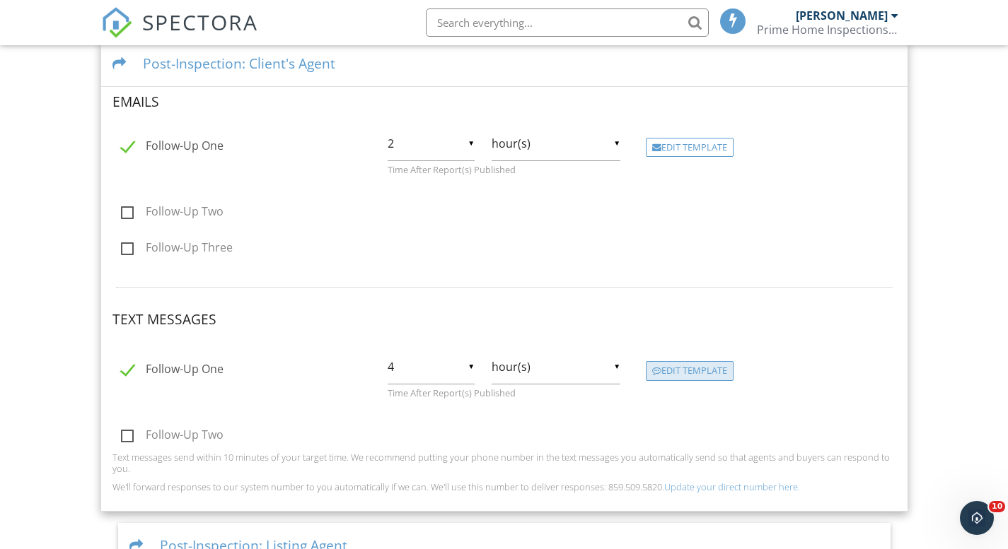
click at [681, 373] on div "Edit Template" at bounding box center [690, 371] width 88 height 20
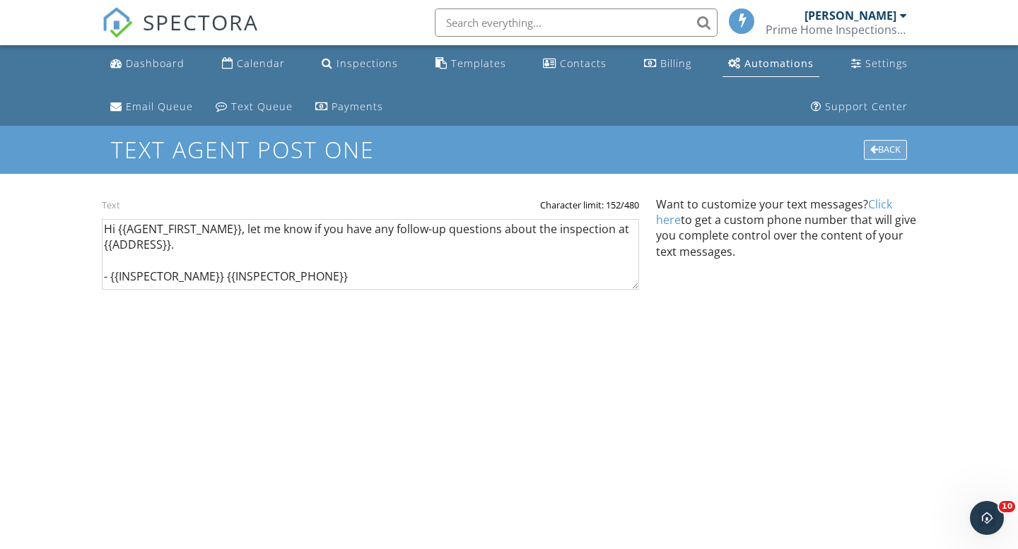
click at [880, 152] on div "Back" at bounding box center [885, 150] width 43 height 20
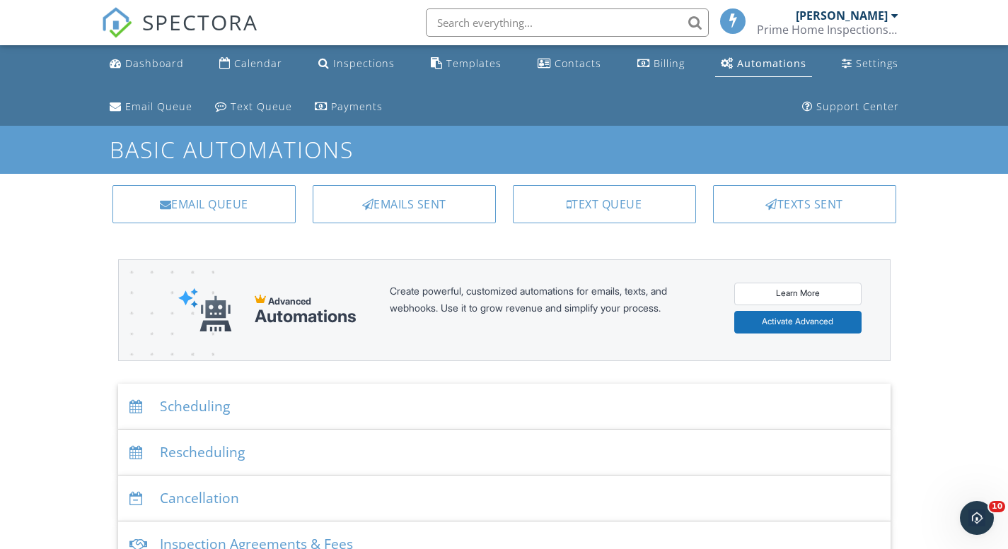
scroll to position [351, 0]
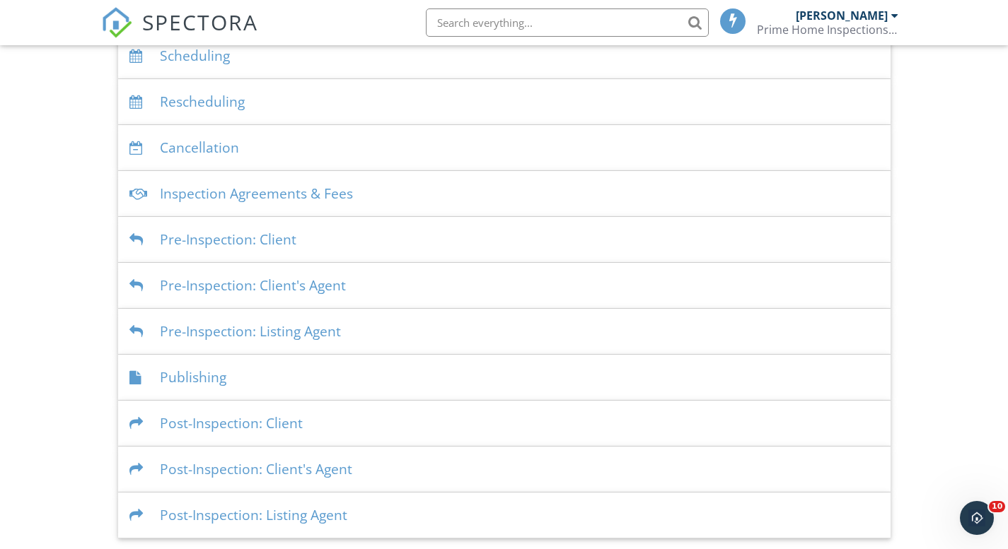
click at [314, 196] on div "Inspection Agreements & Fees" at bounding box center [504, 194] width 772 height 46
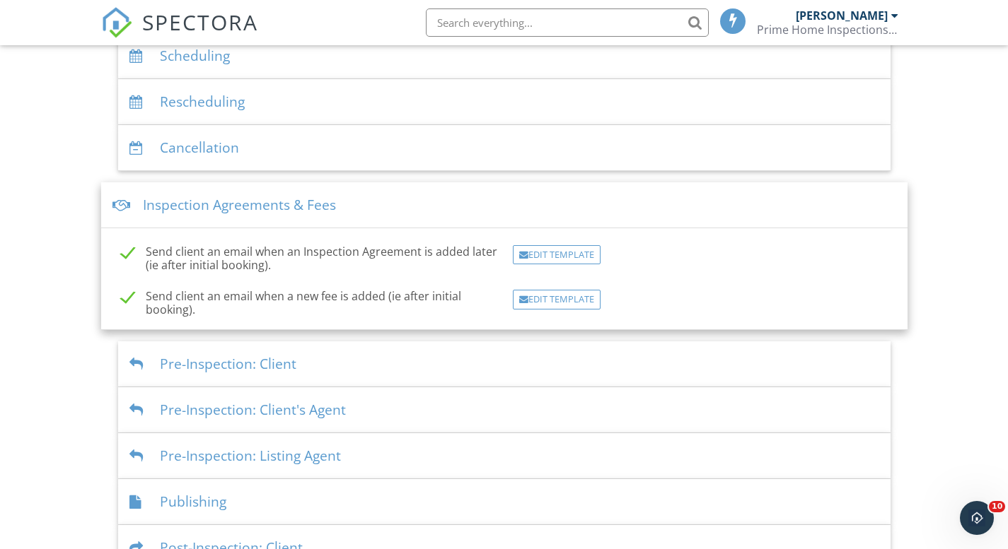
click at [45, 293] on div "Dashboard Calendar Inspections Templates Contacts Billing Automations Settings …" at bounding box center [504, 178] width 1008 height 969
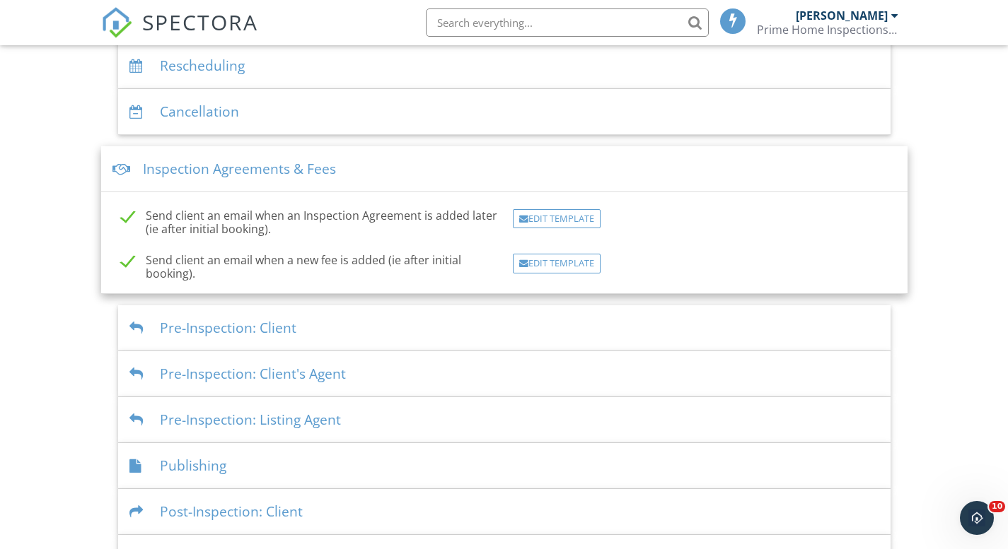
scroll to position [467, 0]
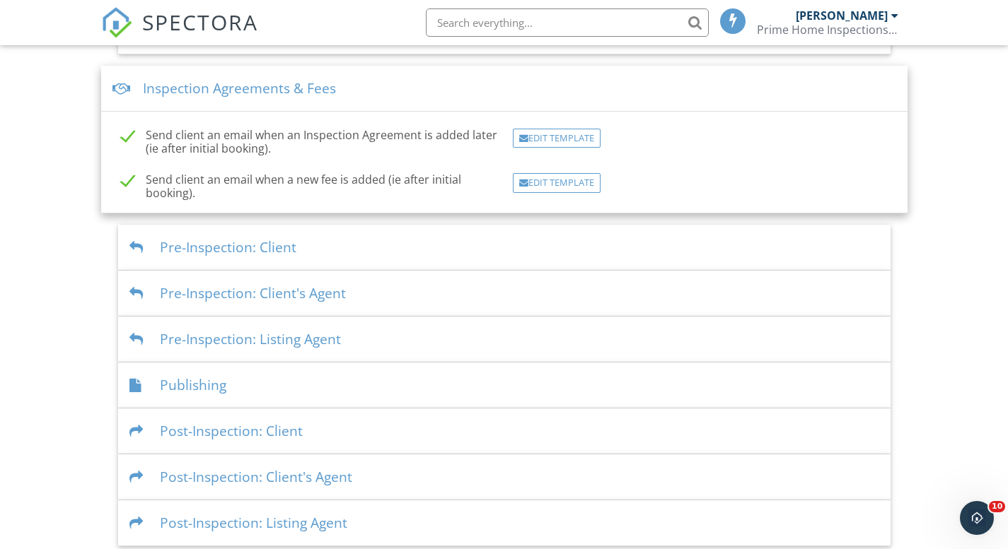
click at [243, 389] on div "Publishing" at bounding box center [504, 386] width 772 height 46
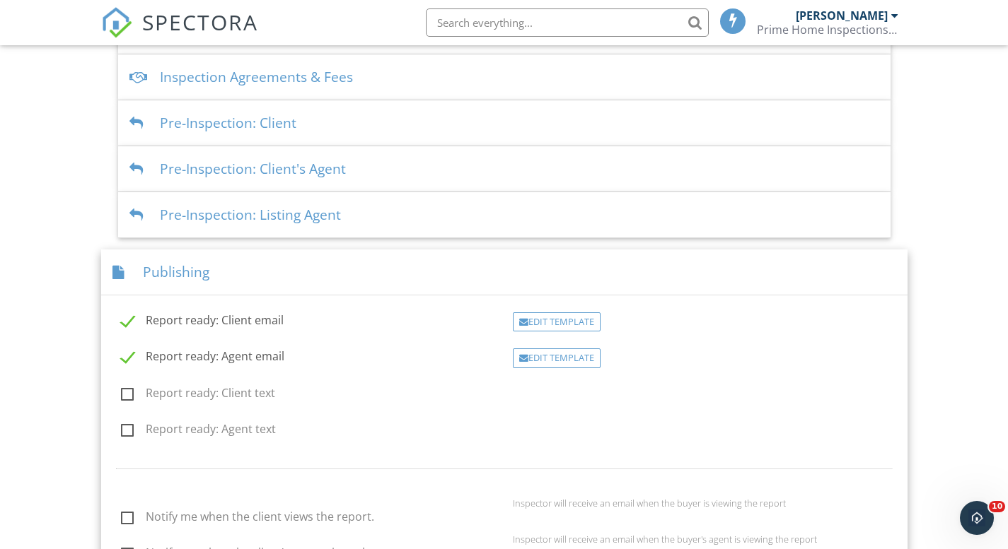
click at [170, 316] on label "Report ready: Client email" at bounding box center [202, 323] width 163 height 18
click at [127, 319] on label "Report ready: Client email" at bounding box center [202, 323] width 163 height 18
click at [122, 319] on input "Report ready: Client email" at bounding box center [116, 322] width 9 height 9
checkbox input "true"
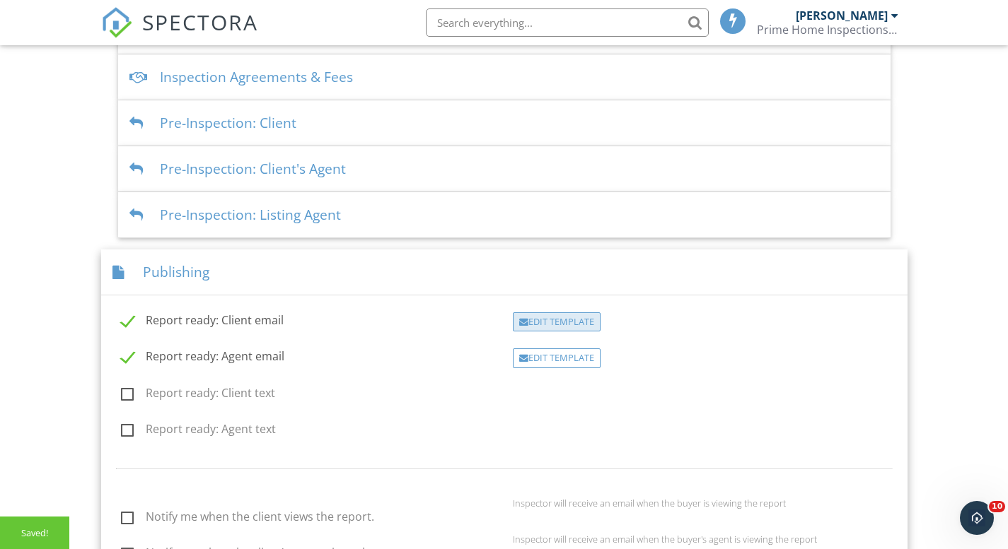
click at [547, 324] on div "Edit Template" at bounding box center [557, 323] width 88 height 20
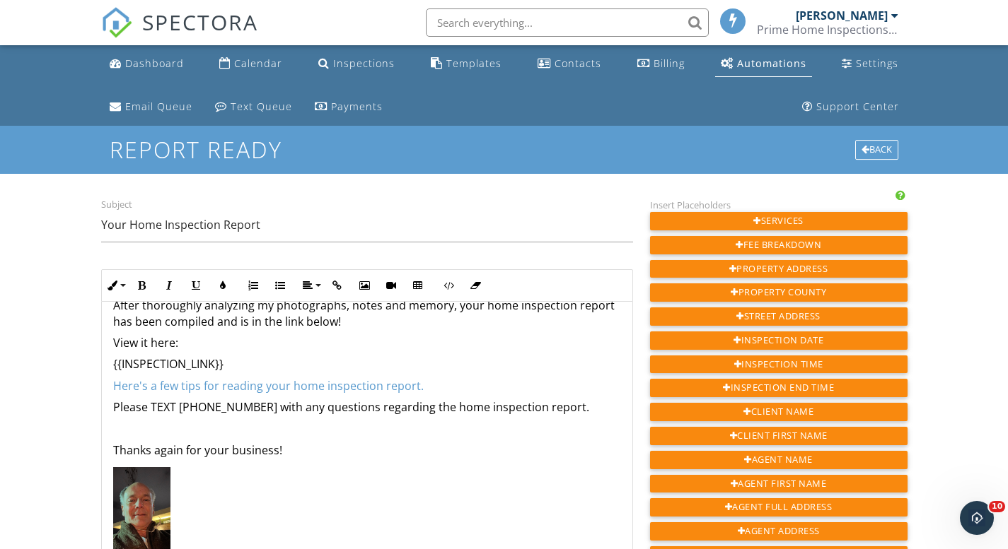
click at [462, 371] on p "{{INSPECTION_LINK}}" at bounding box center [367, 364] width 508 height 16
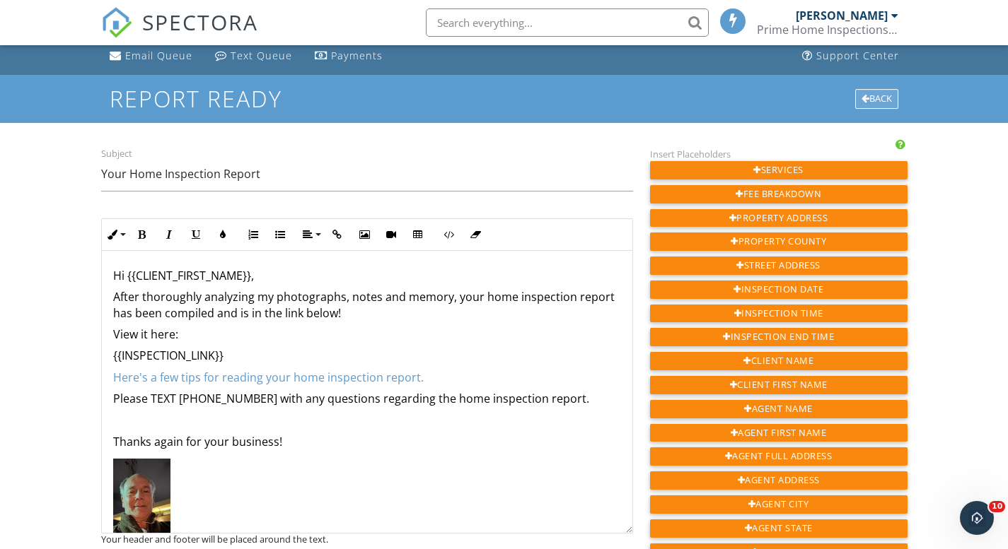
click at [863, 92] on div "Back" at bounding box center [876, 99] width 43 height 20
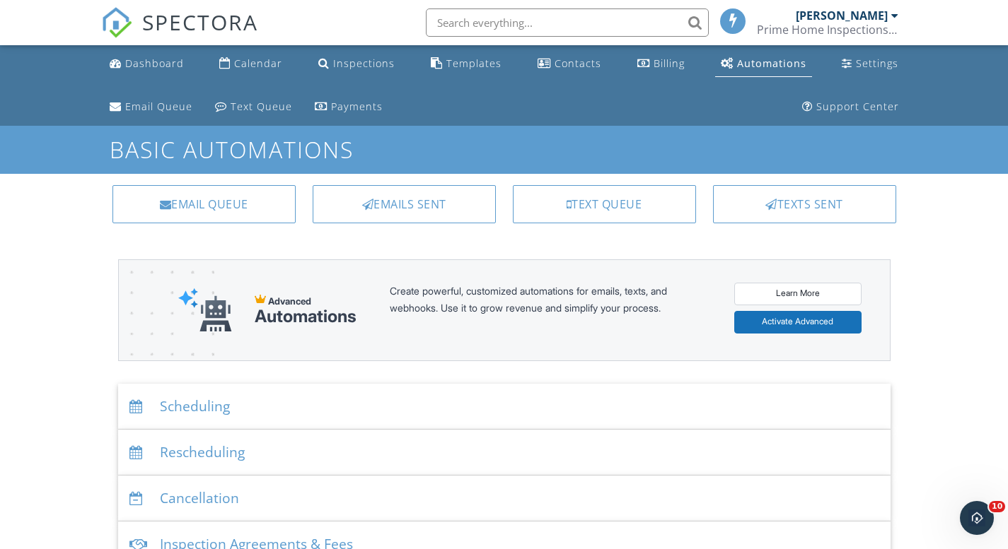
scroll to position [351, 0]
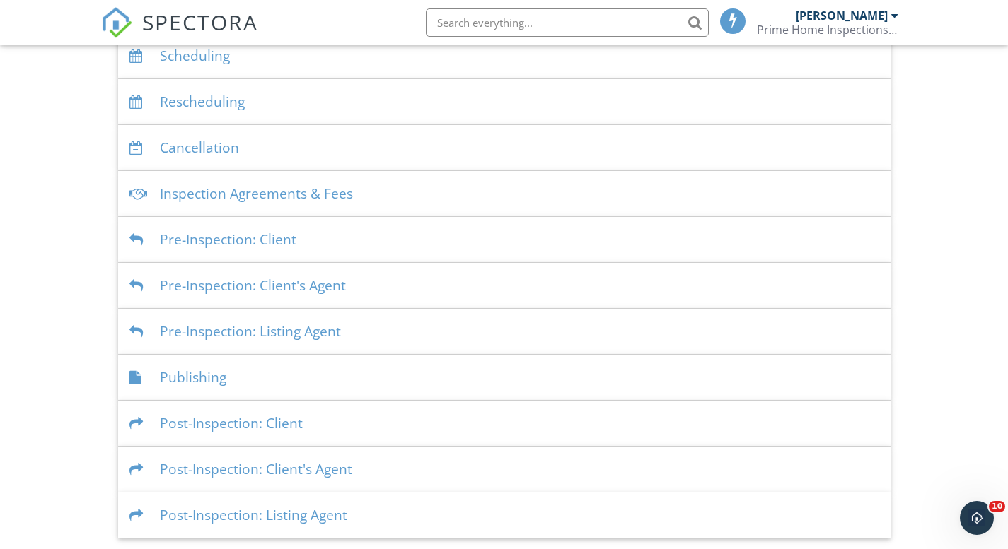
click at [322, 380] on div "Publishing" at bounding box center [504, 378] width 772 height 46
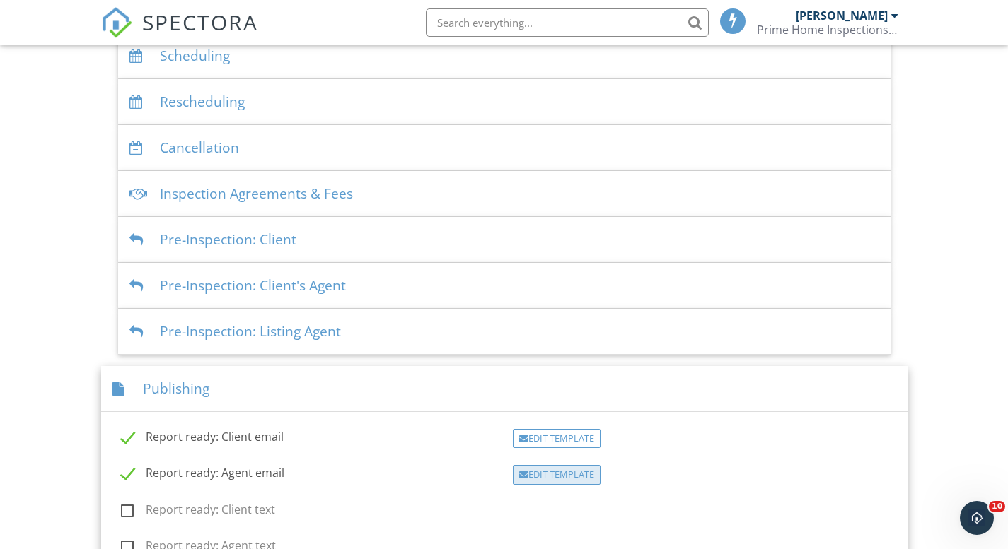
click at [566, 476] on div "Edit Template" at bounding box center [557, 475] width 88 height 20
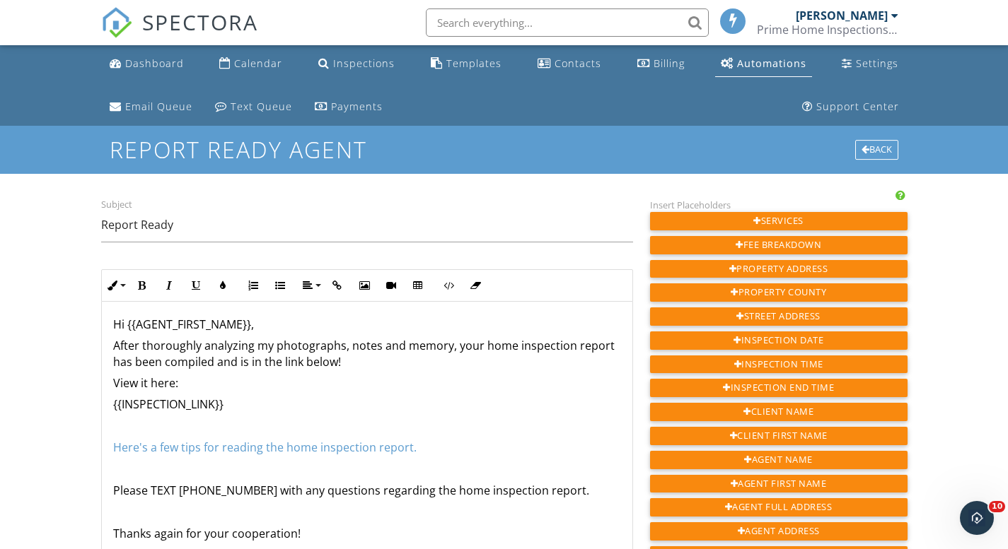
scroll to position [3, 0]
click at [386, 443] on link "Here's a few tips for reading the home inspection report." at bounding box center [264, 447] width 303 height 16
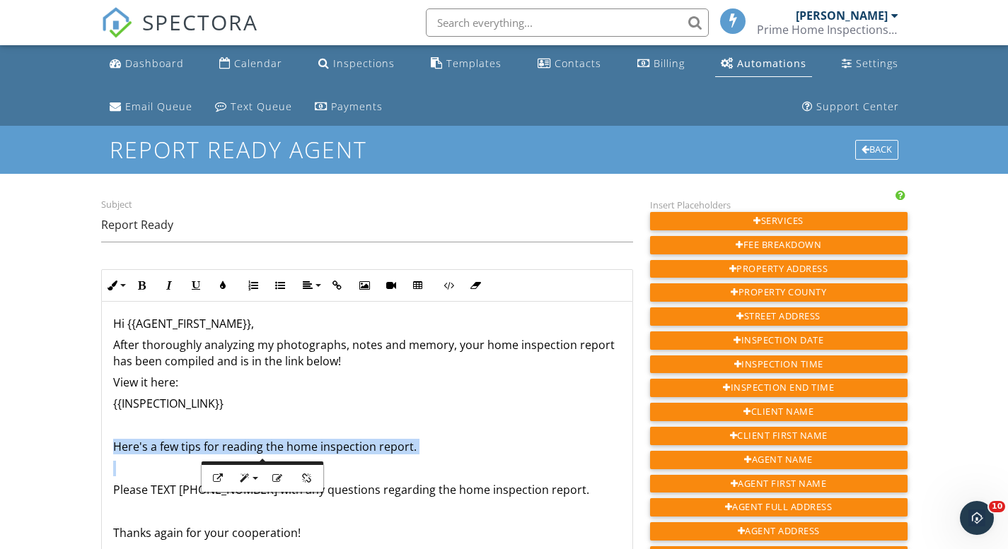
click at [386, 443] on link "Here's a few tips for reading the home inspection report." at bounding box center [264, 447] width 303 height 16
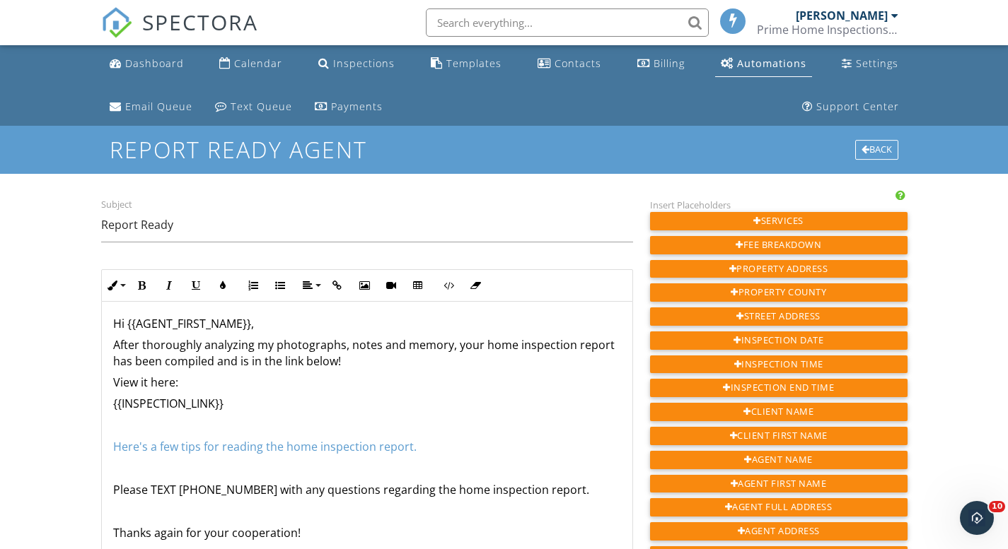
click at [376, 409] on p "{{INSPECTION_LINK}}" at bounding box center [367, 404] width 508 height 16
click at [378, 362] on p "After thoroughly analyzing my photographs, notes and memory, your home inspecti…" at bounding box center [367, 353] width 508 height 32
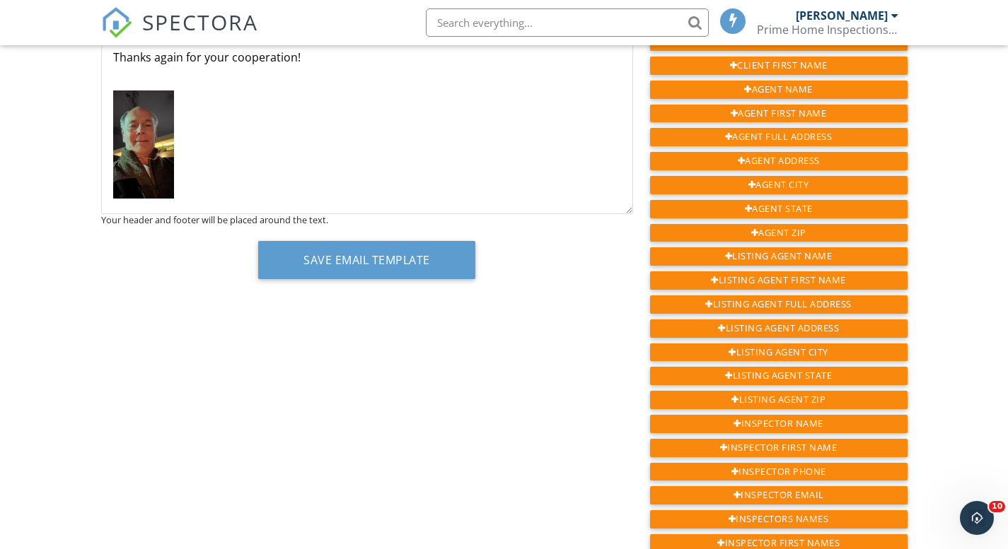
scroll to position [272, 0]
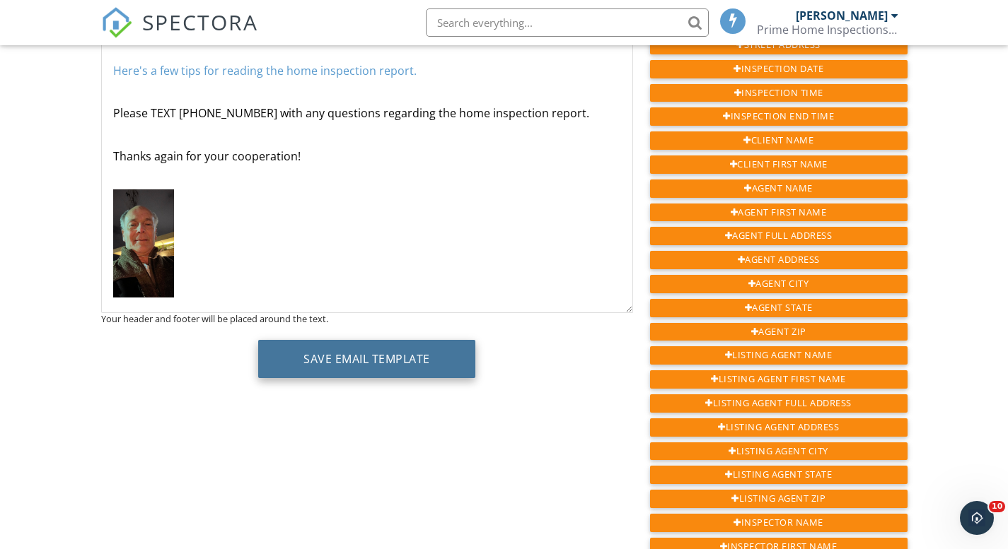
click at [398, 355] on button "Save Email Template" at bounding box center [366, 359] width 217 height 38
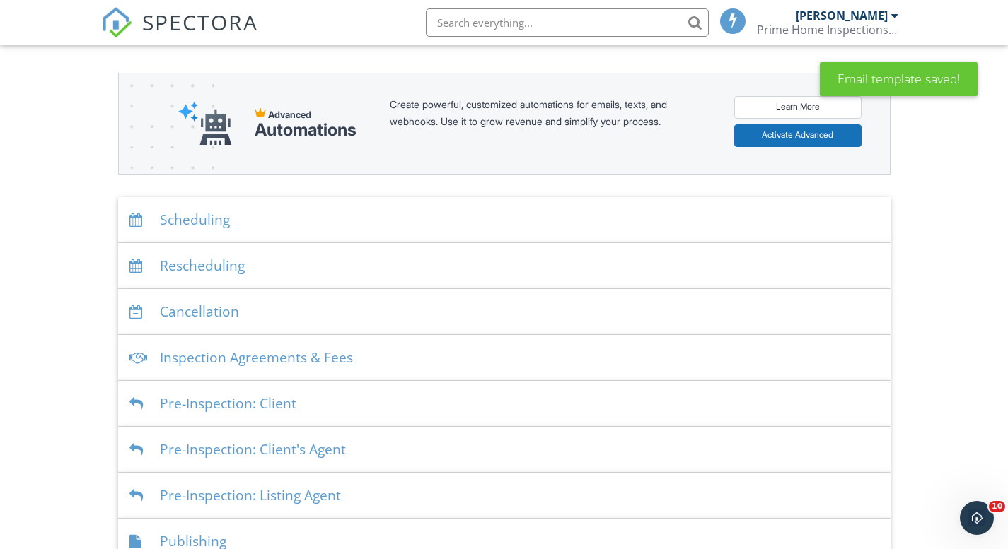
scroll to position [330, 0]
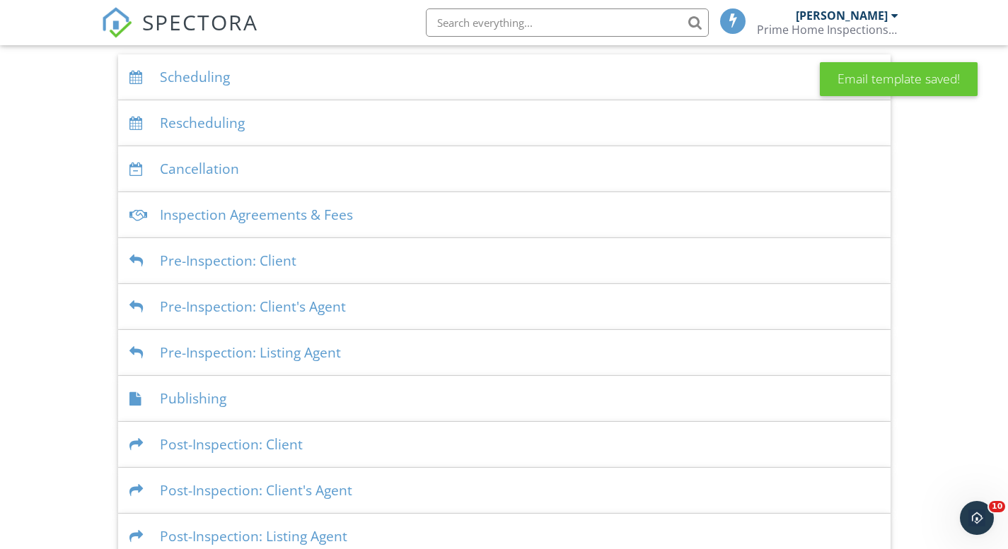
click at [238, 399] on div "Publishing" at bounding box center [504, 399] width 772 height 46
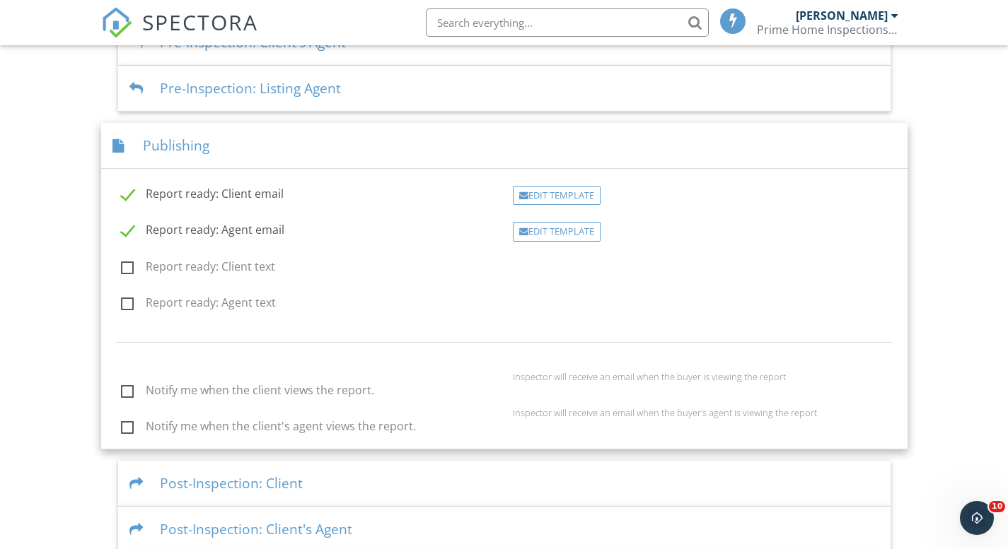
scroll to position [496, 0]
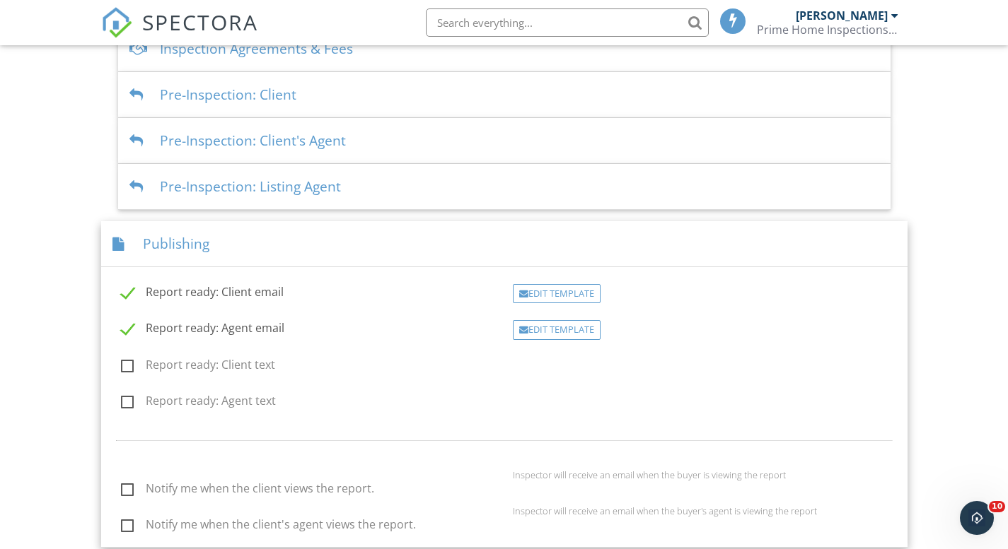
click at [129, 364] on label "Report ready: Client text" at bounding box center [198, 368] width 154 height 18
click at [122, 364] on input "Report ready: Client text" at bounding box center [116, 367] width 9 height 9
checkbox input "true"
click at [564, 359] on div "Edit Template" at bounding box center [557, 356] width 88 height 20
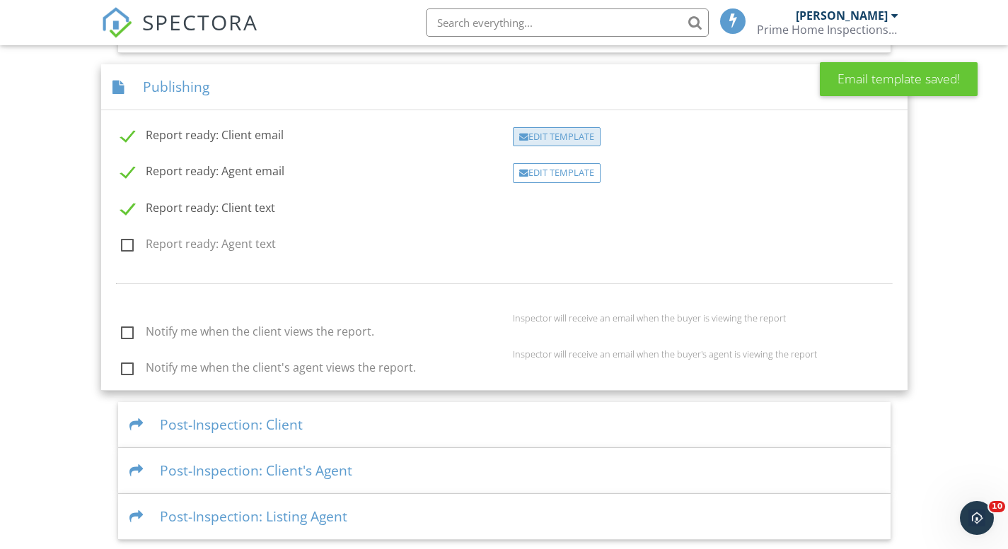
click at [565, 136] on div "Edit Template" at bounding box center [557, 137] width 88 height 20
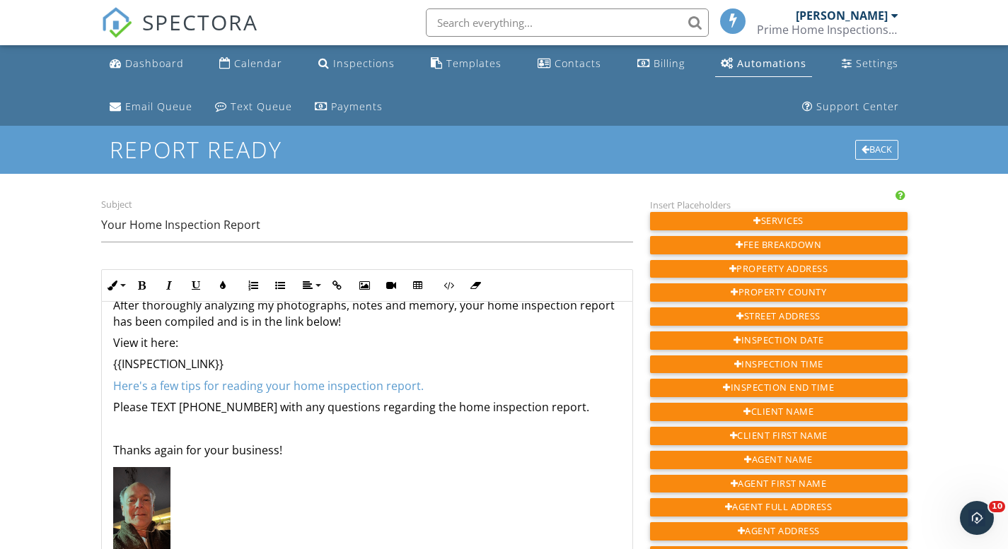
scroll to position [42, 0]
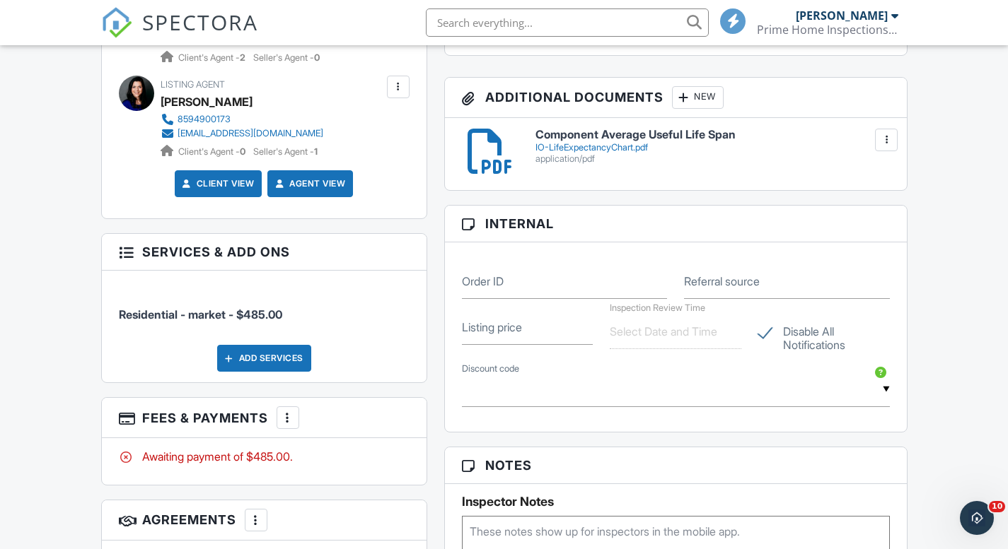
scroll to position [868, 0]
click at [295, 412] on div at bounding box center [288, 419] width 14 height 14
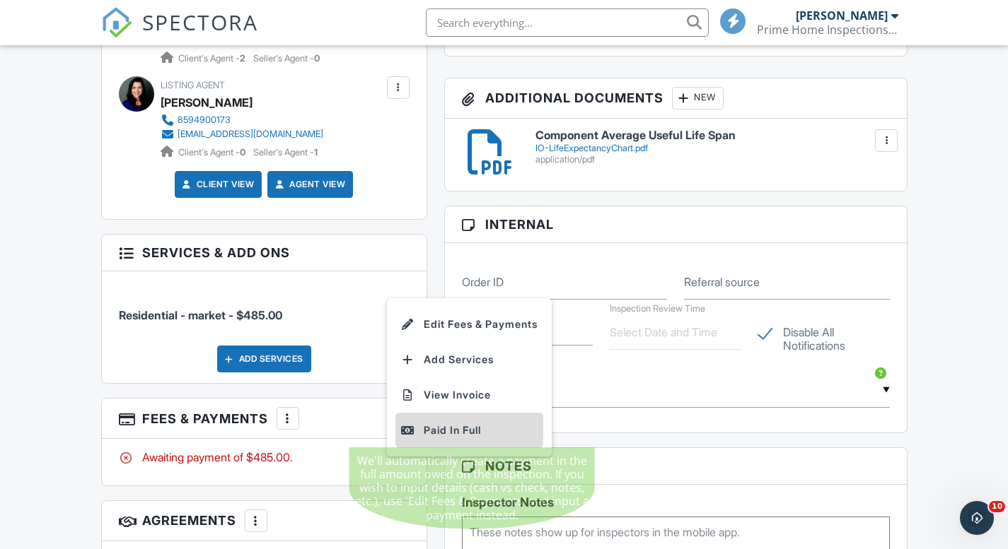
click at [434, 422] on div "Paid In Full" at bounding box center [469, 430] width 136 height 17
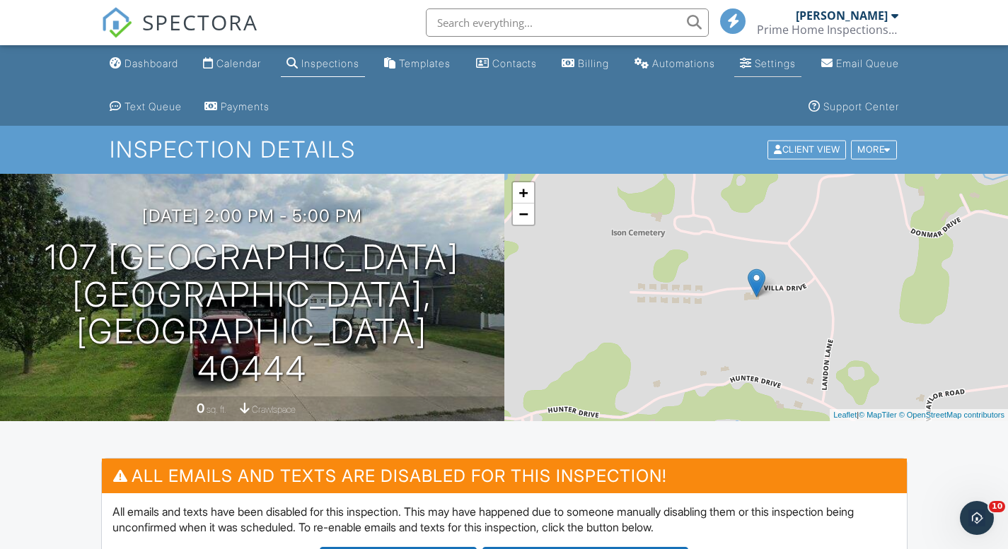
click at [752, 62] on div "Settings" at bounding box center [746, 62] width 12 height 11
